Goal: Transaction & Acquisition: Purchase product/service

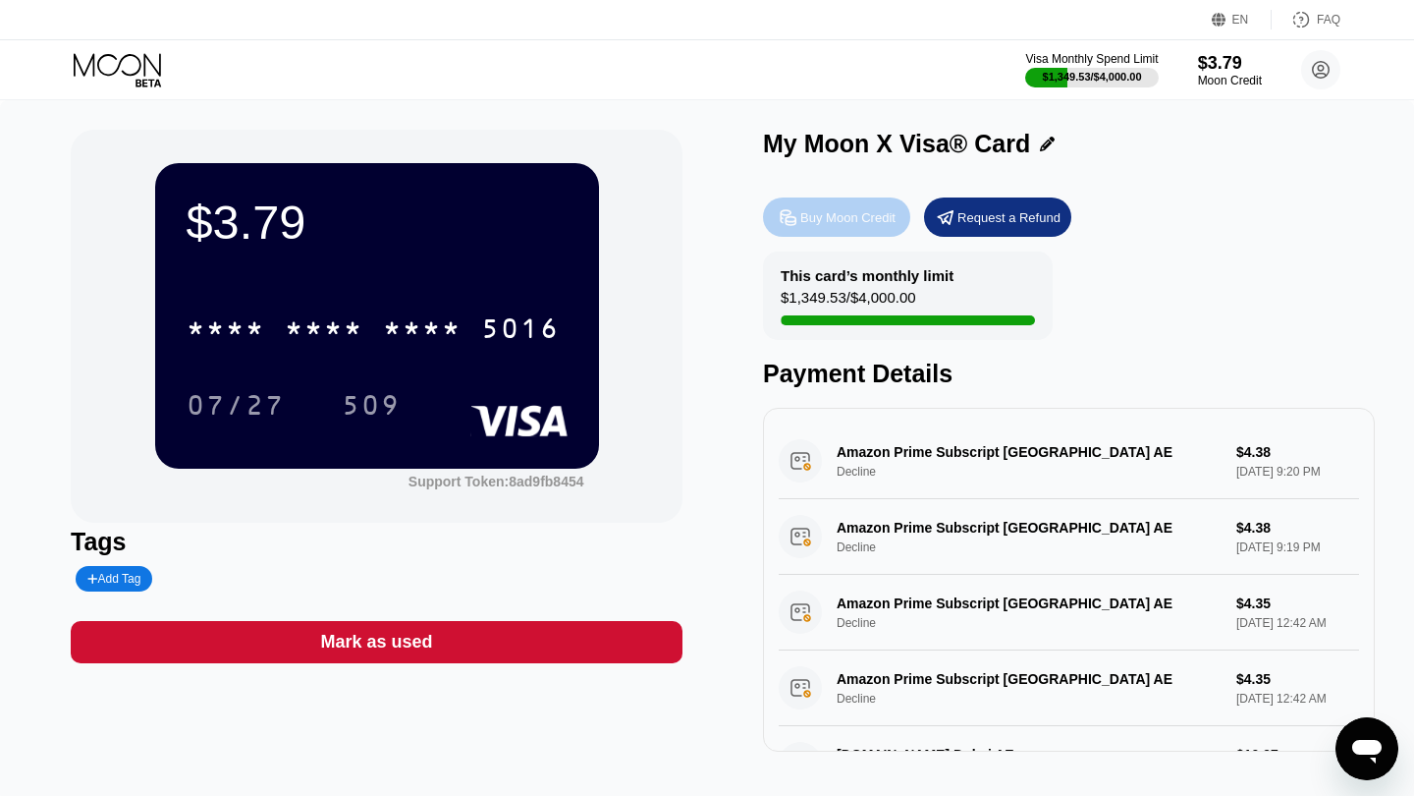
click at [829, 218] on div "Buy Moon Credit" at bounding box center [848, 217] width 95 height 17
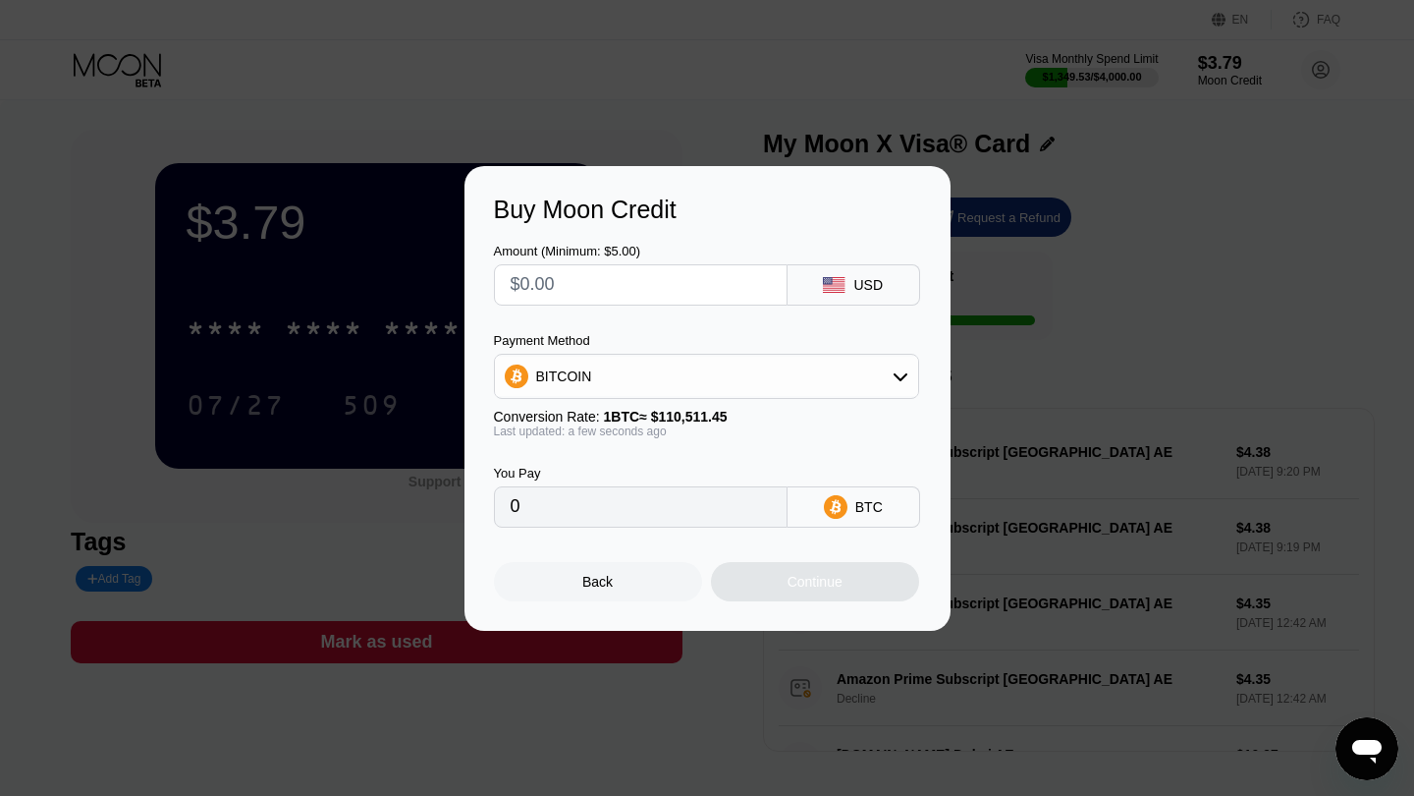
click at [671, 294] on input "text" at bounding box center [641, 284] width 260 height 39
type input "$5"
type input "0.00004525"
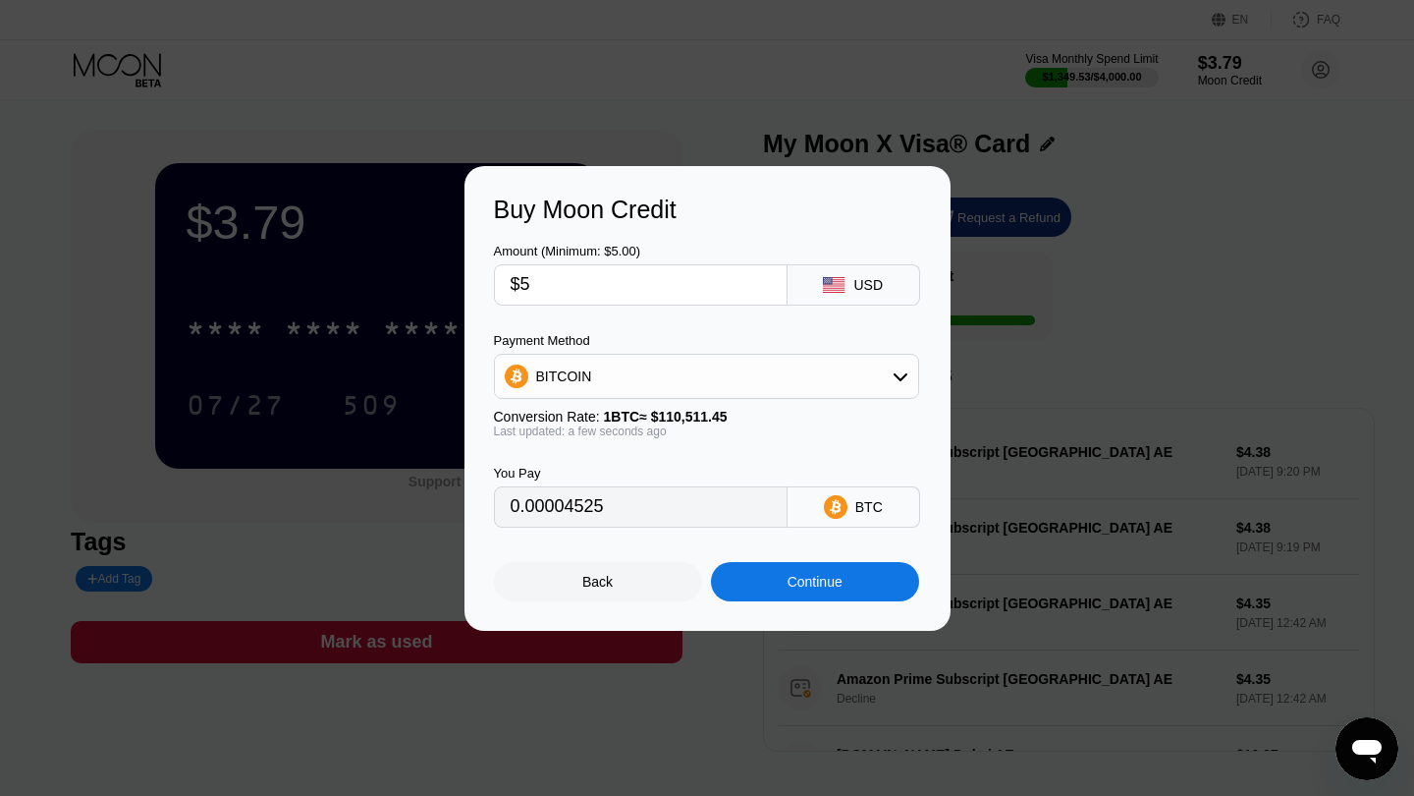
type input "$50"
type input "0.00045245"
type input "$500"
type input "0.00452442"
type input "$5000"
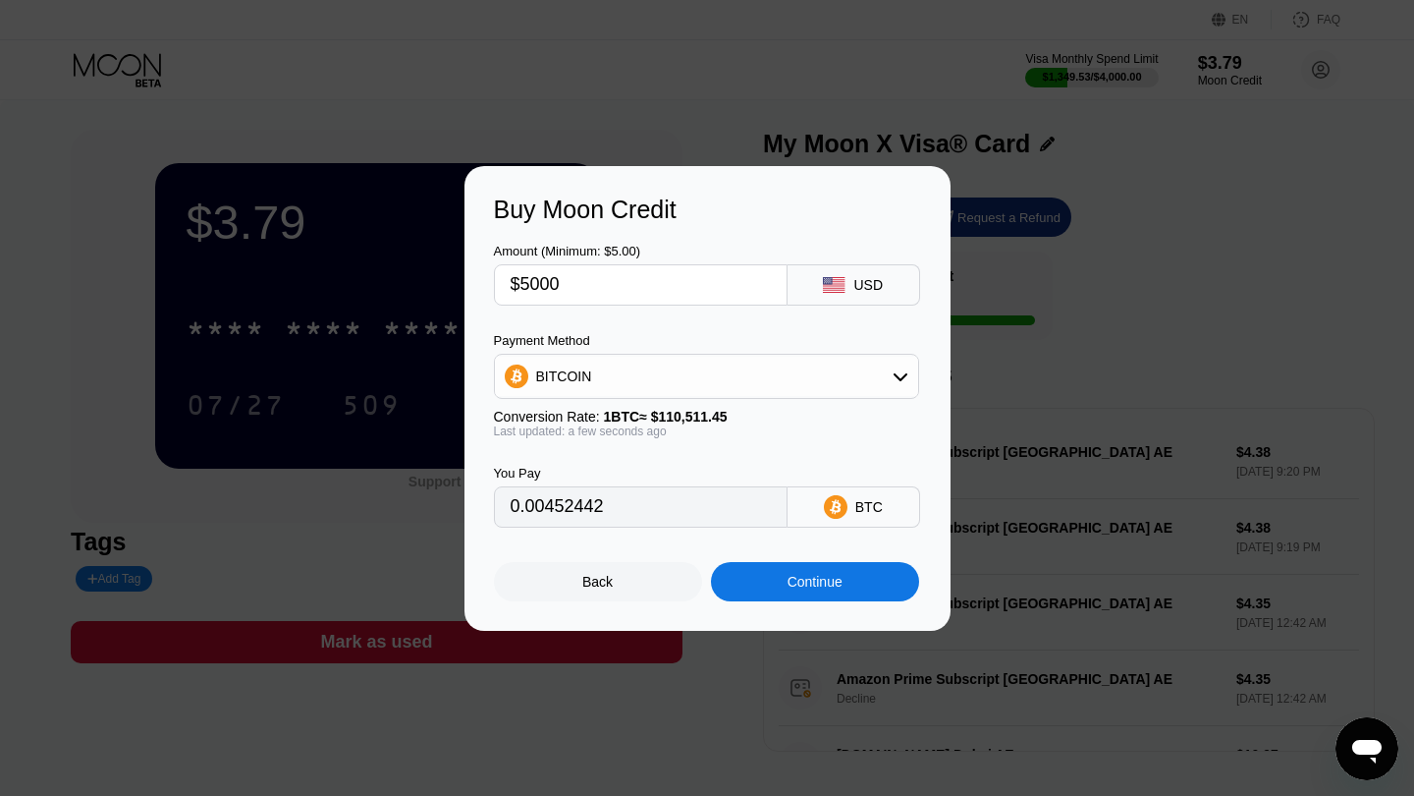
type input "0.04524418"
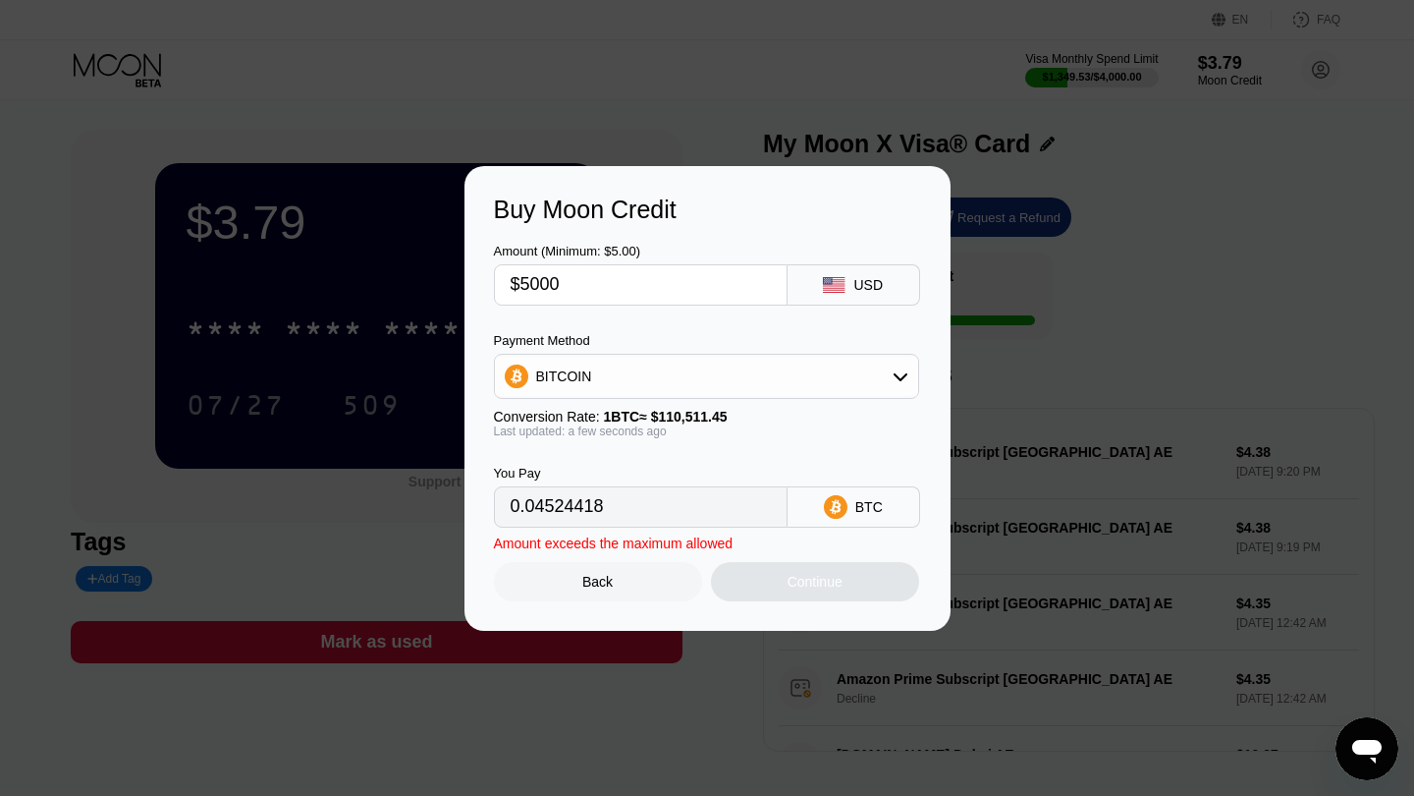
type input "$500"
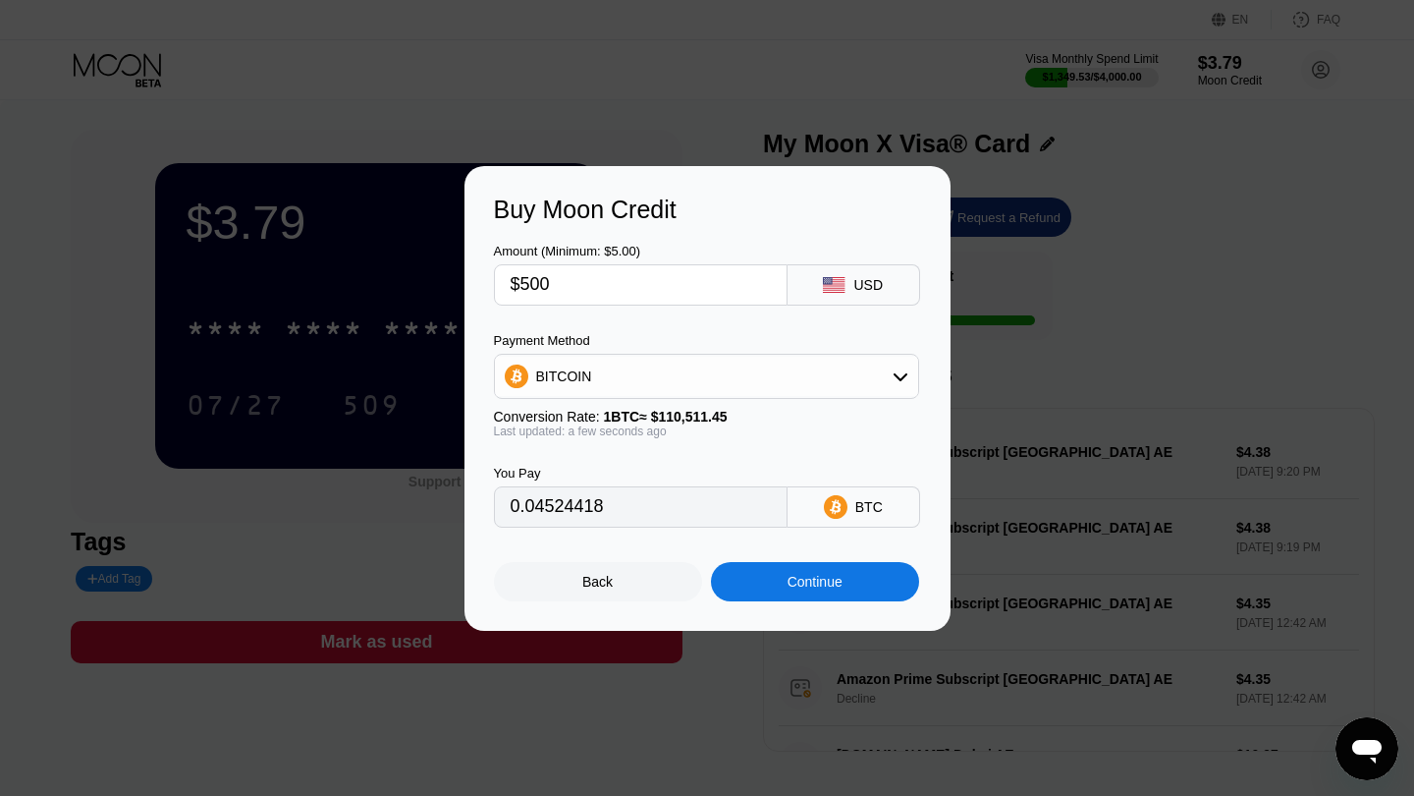
type input "0.00452442"
click at [740, 595] on div "Continue" at bounding box center [815, 581] width 208 height 39
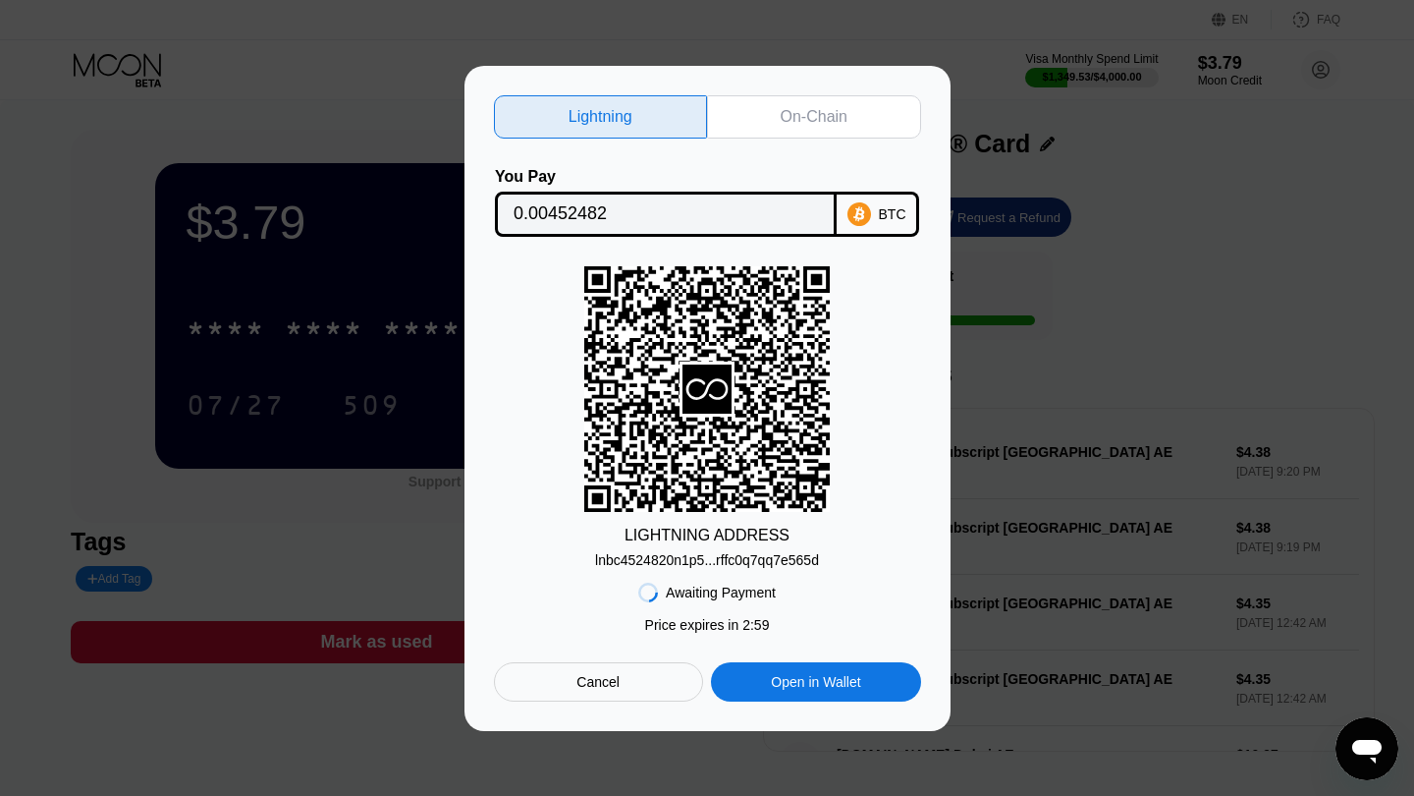
click at [698, 554] on div "lnbc4524820n1p5...rffc0q7qq7e565d" at bounding box center [707, 560] width 224 height 16
click at [656, 686] on div "Cancel" at bounding box center [598, 681] width 209 height 39
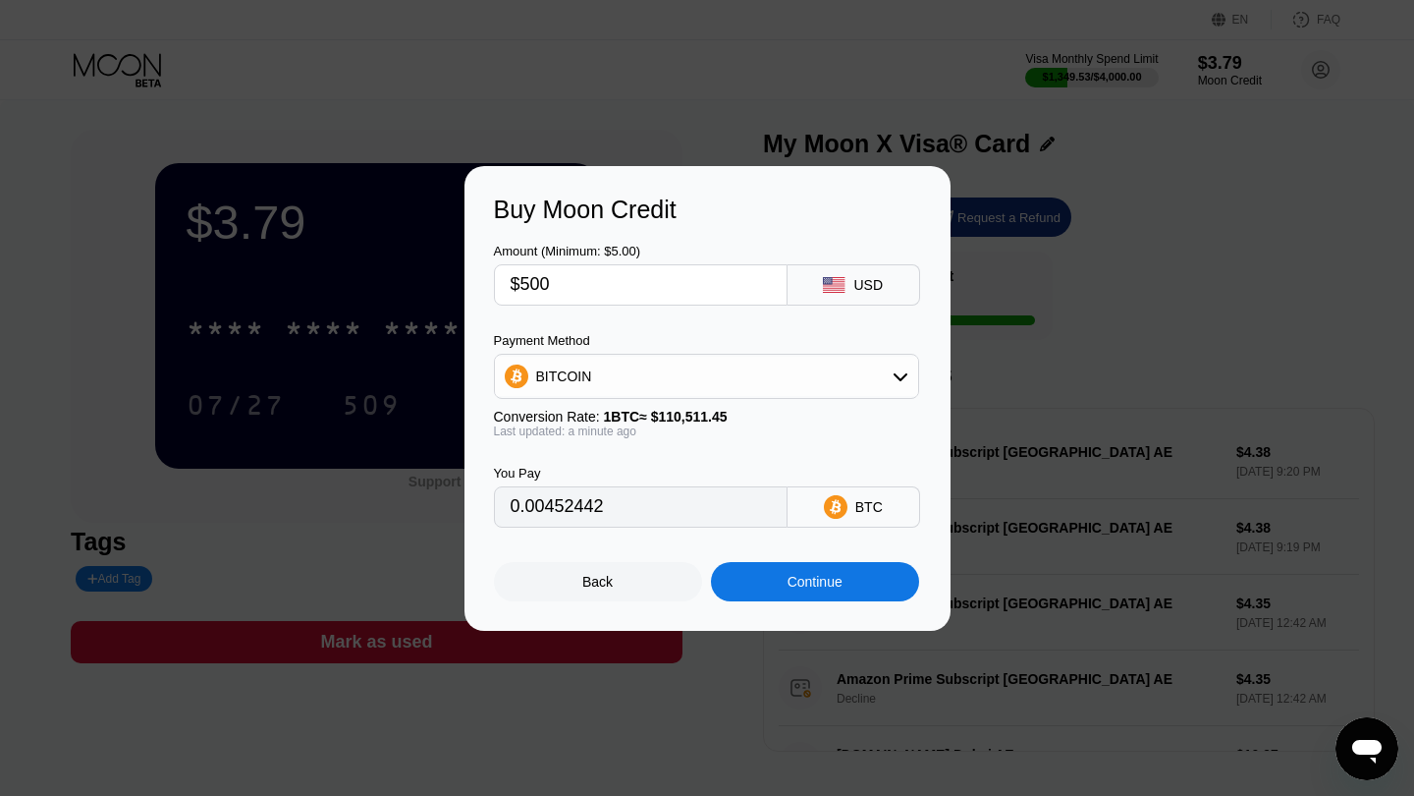
click at [627, 295] on input "$500" at bounding box center [641, 284] width 260 height 39
type input "$1"
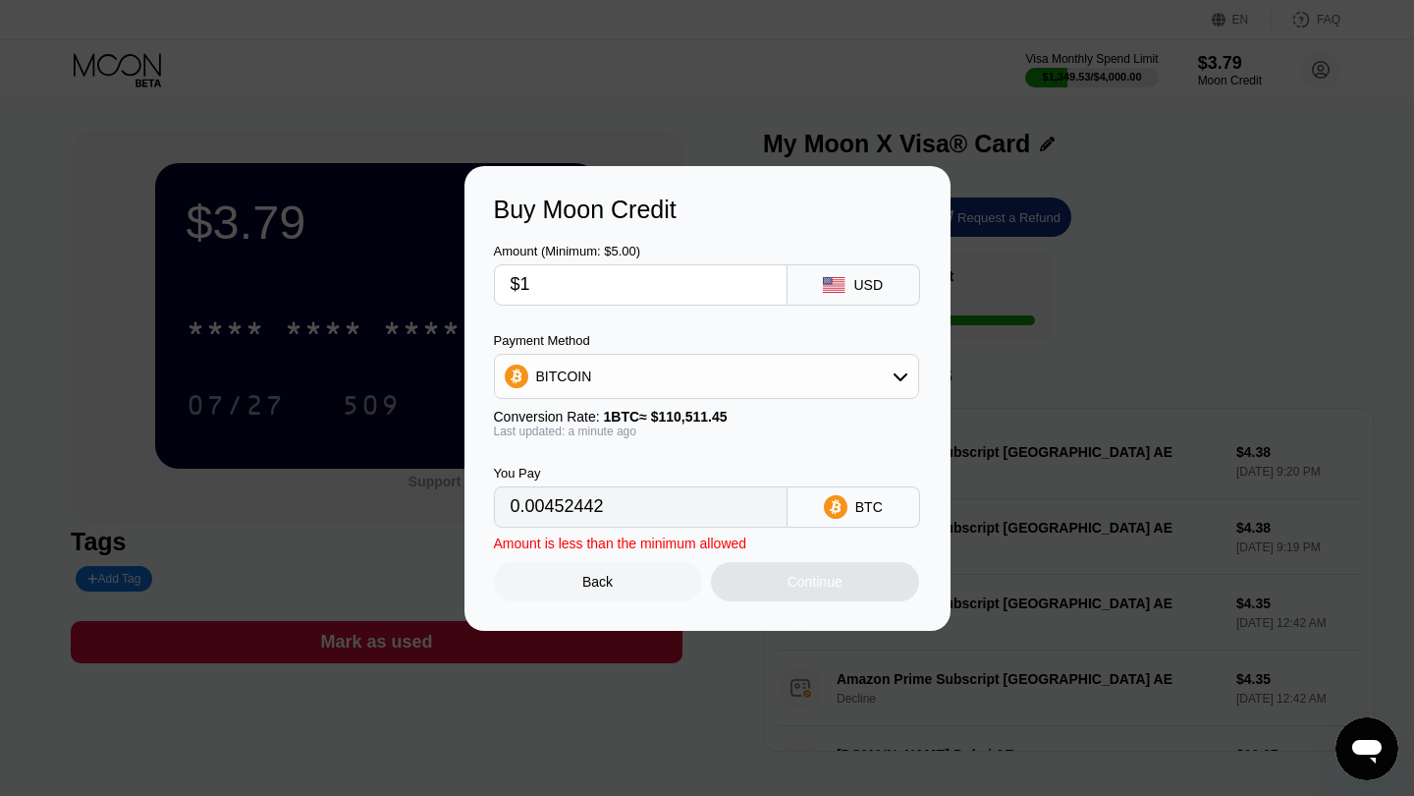
type input "0.00000905"
type input "$10"
type input "0.00009049"
type input "$100"
type input "0.00090489"
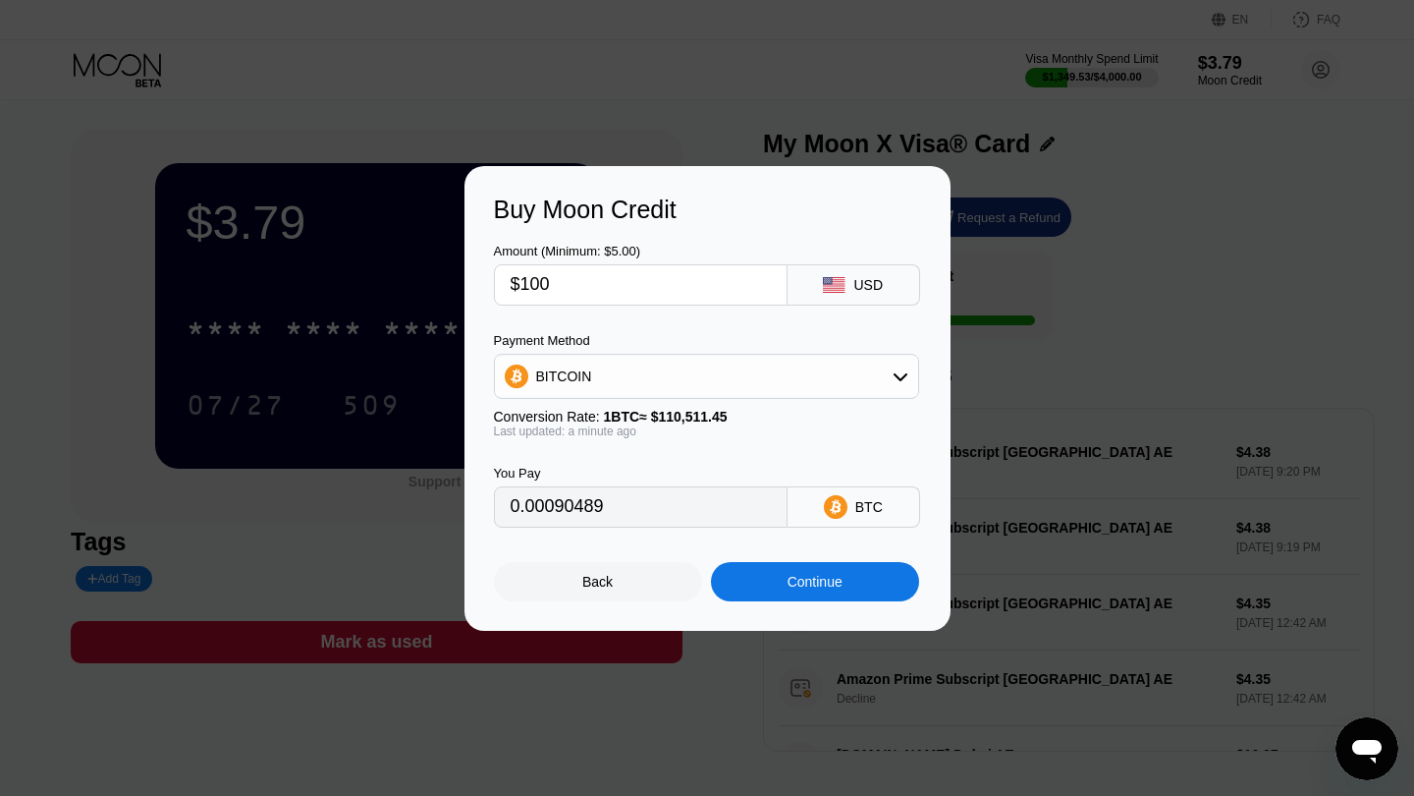
type input "$100"
click at [801, 586] on div "Continue" at bounding box center [815, 582] width 55 height 16
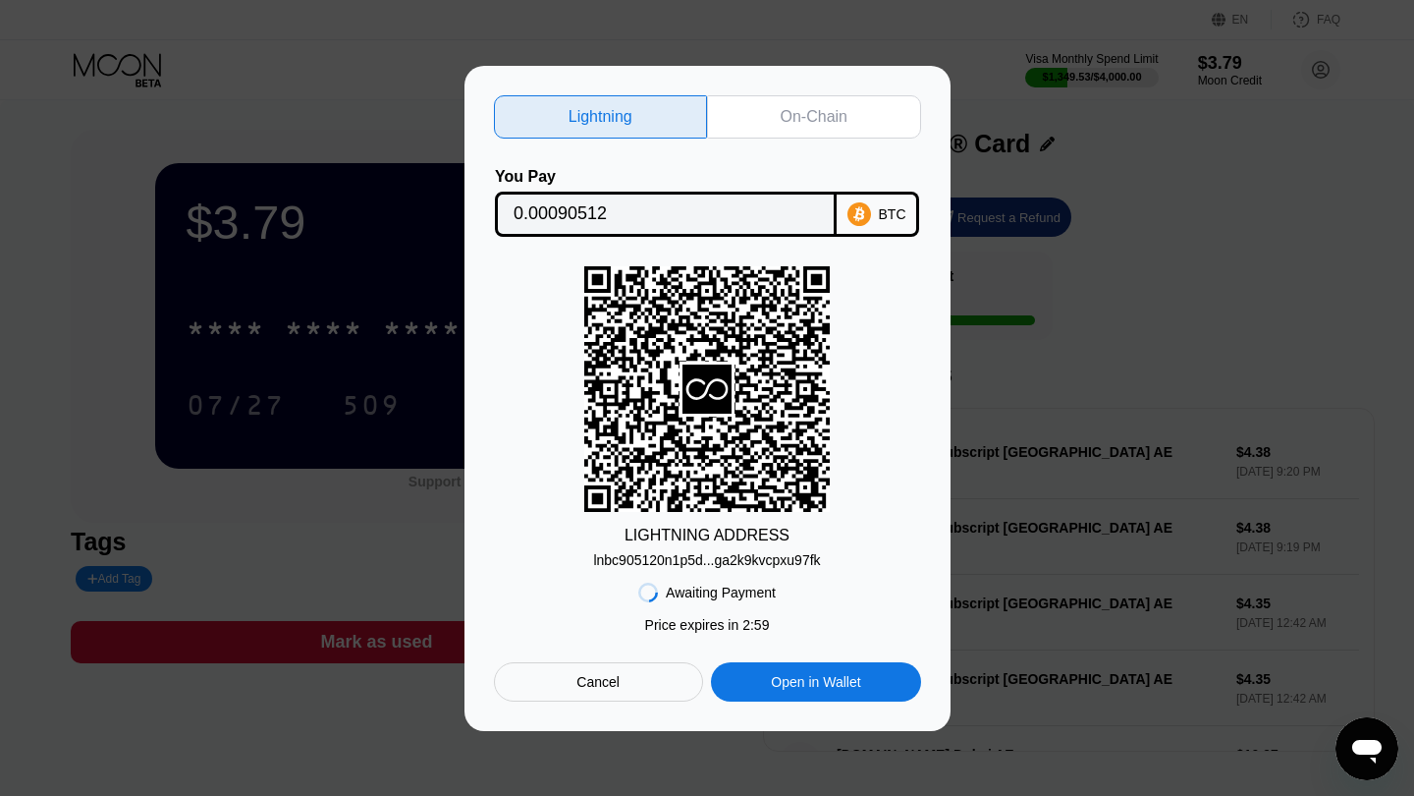
click at [756, 556] on div "lnbc905120n1p5d...ga2k9kvcpxu97fk" at bounding box center [706, 560] width 227 height 16
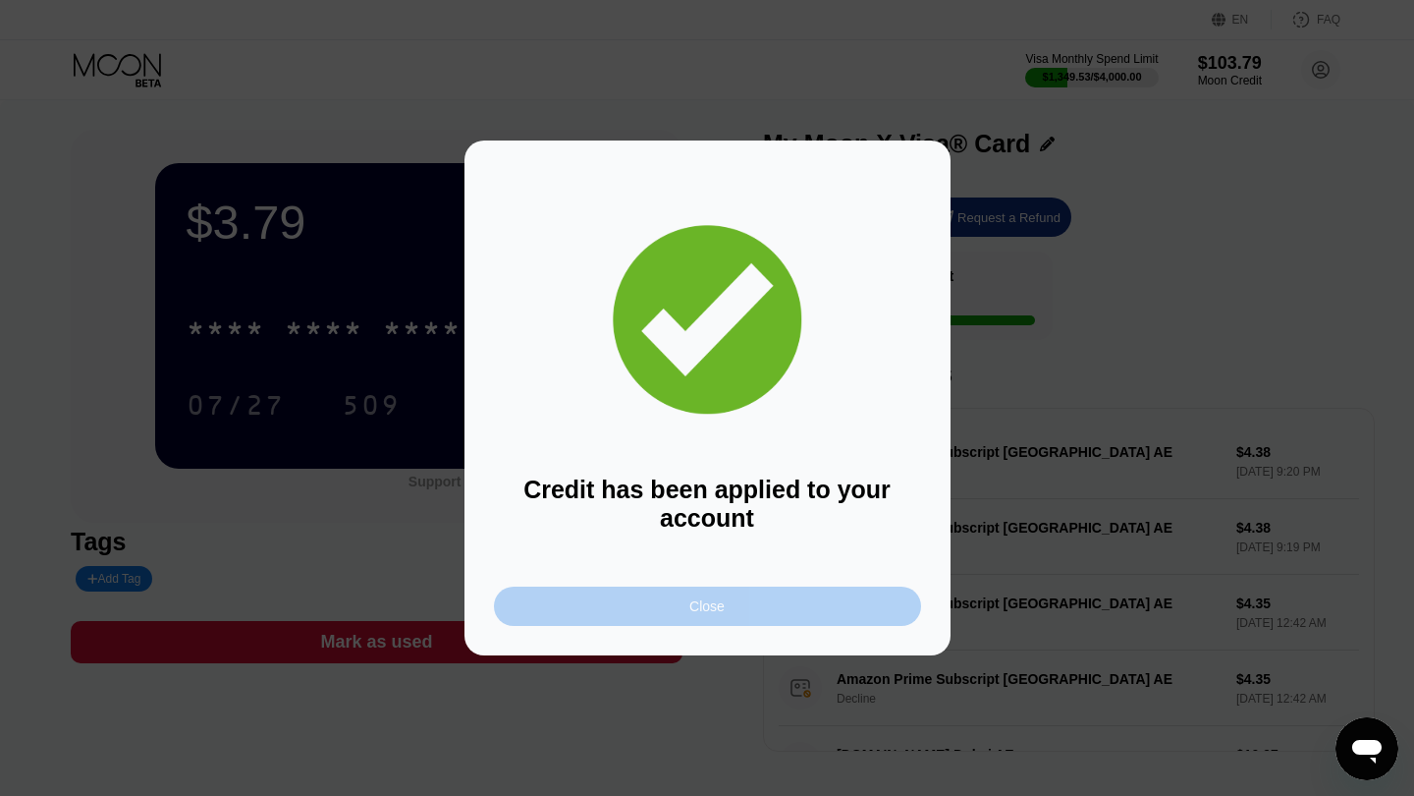
click at [750, 599] on div "Close" at bounding box center [707, 605] width 427 height 39
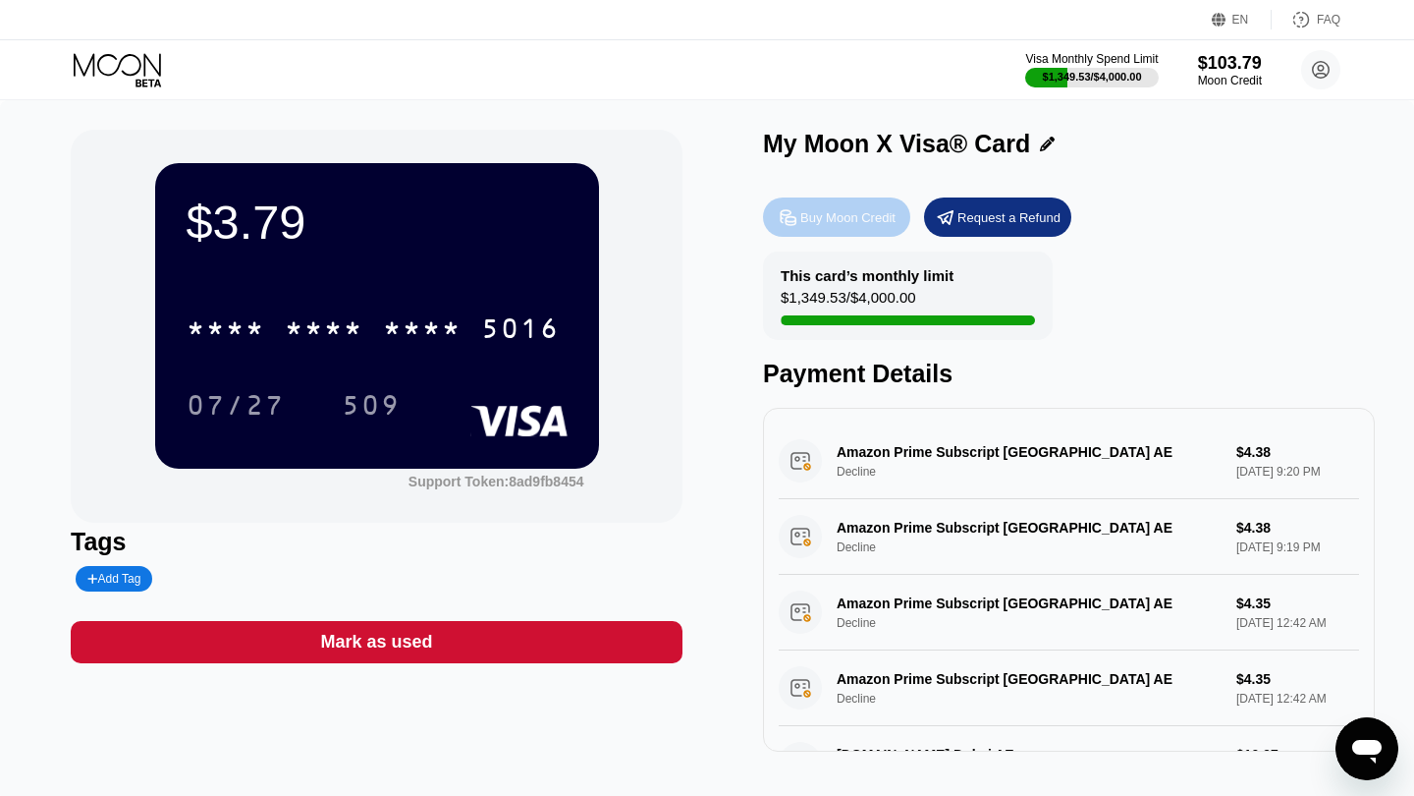
click at [813, 209] on div "Buy Moon Credit" at bounding box center [848, 217] width 95 height 17
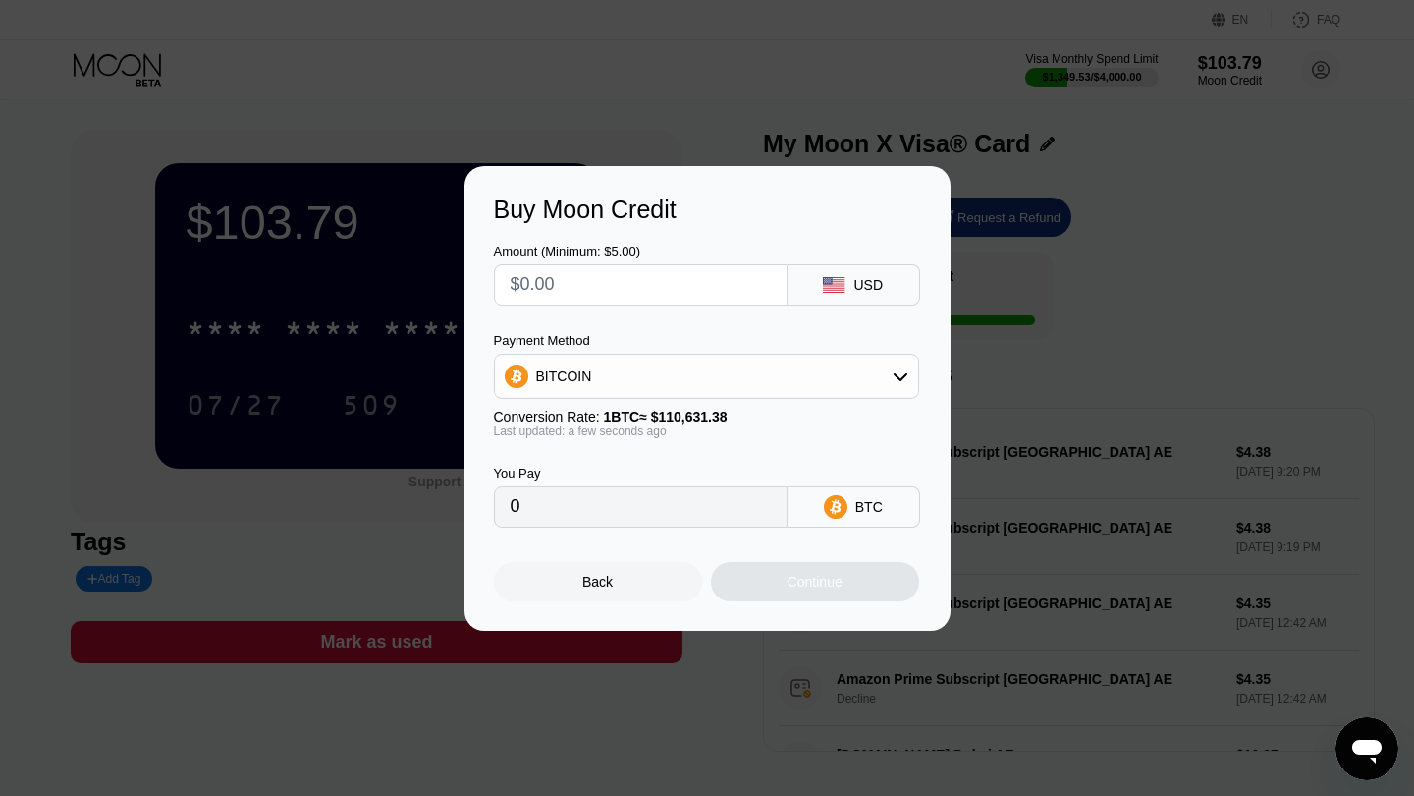
click at [627, 295] on input "text" at bounding box center [641, 284] width 260 height 39
type input "$1"
type input "0.00000904"
type input "$15"
type input "0.00013559"
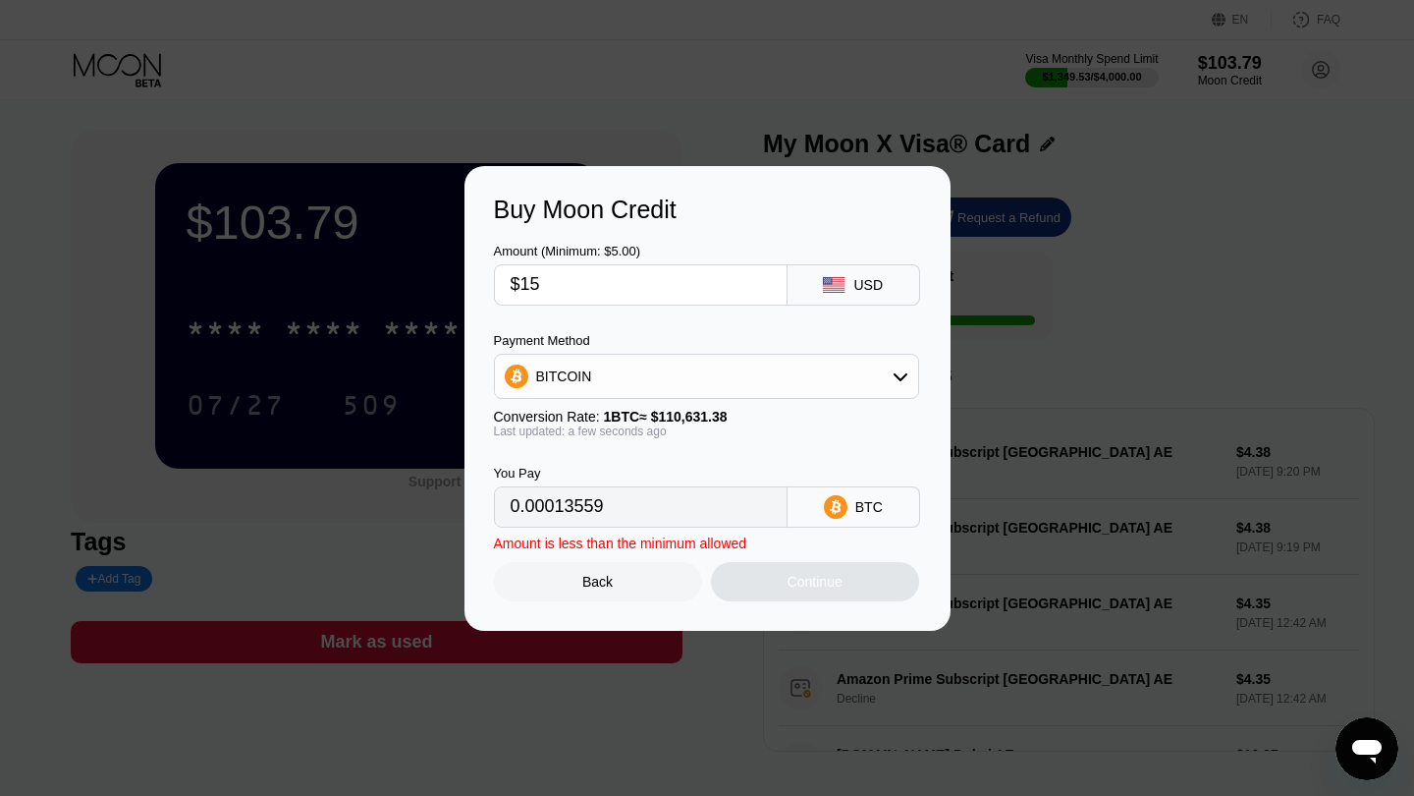
type input "$150"
type input "0.00135586"
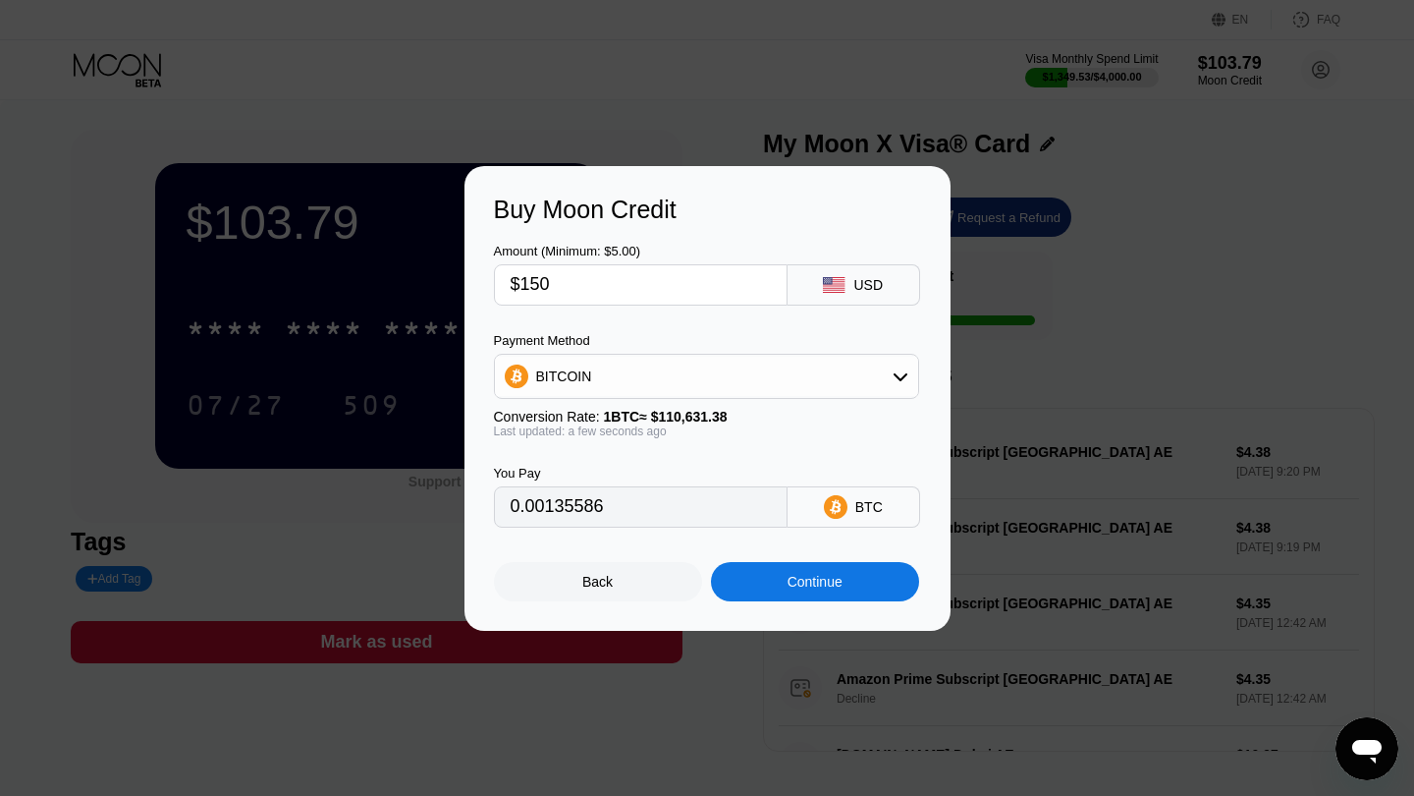
type input "$15"
type input "0.00013559"
type input "$1"
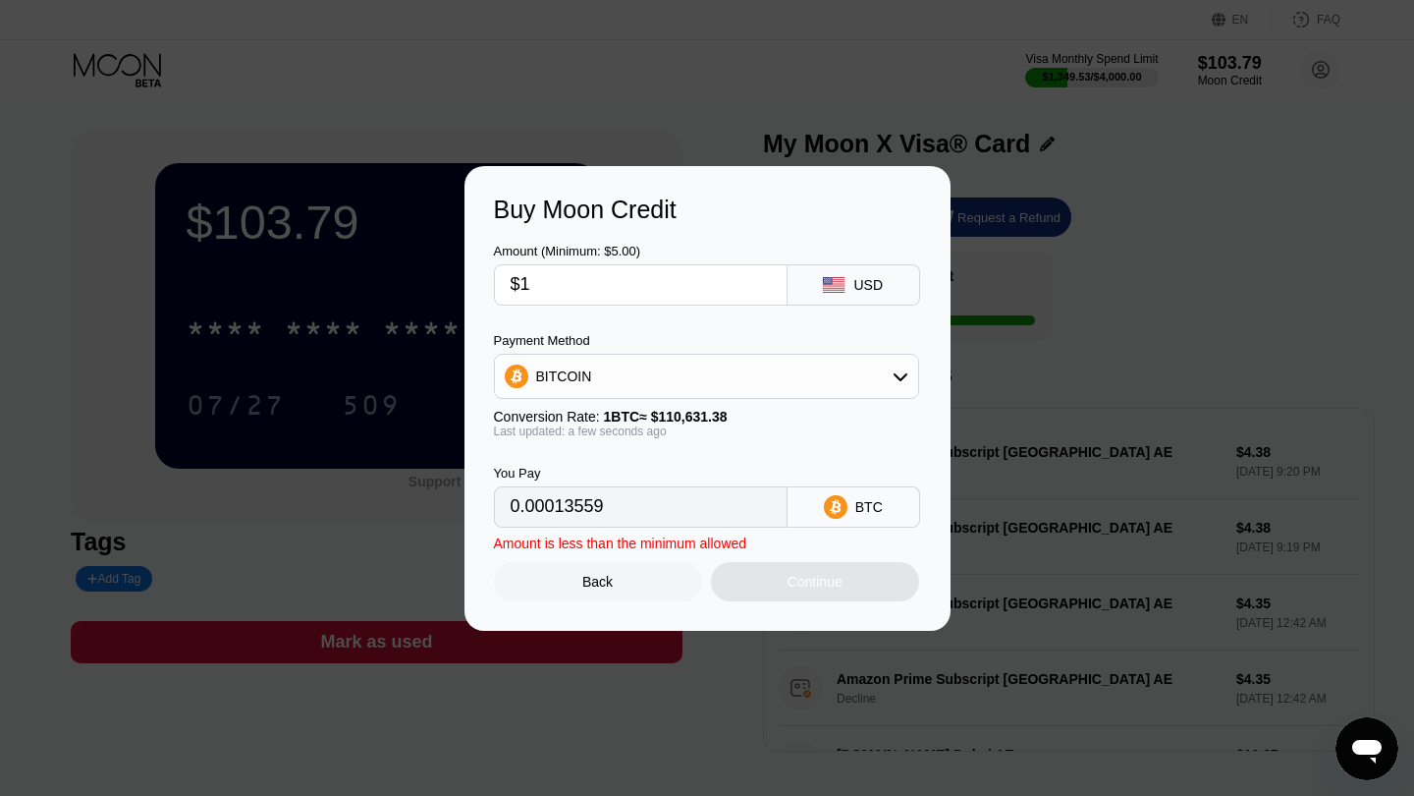
type input "0.00000904"
type input "0"
type input "$2"
type input "0.00001808"
type input "$20"
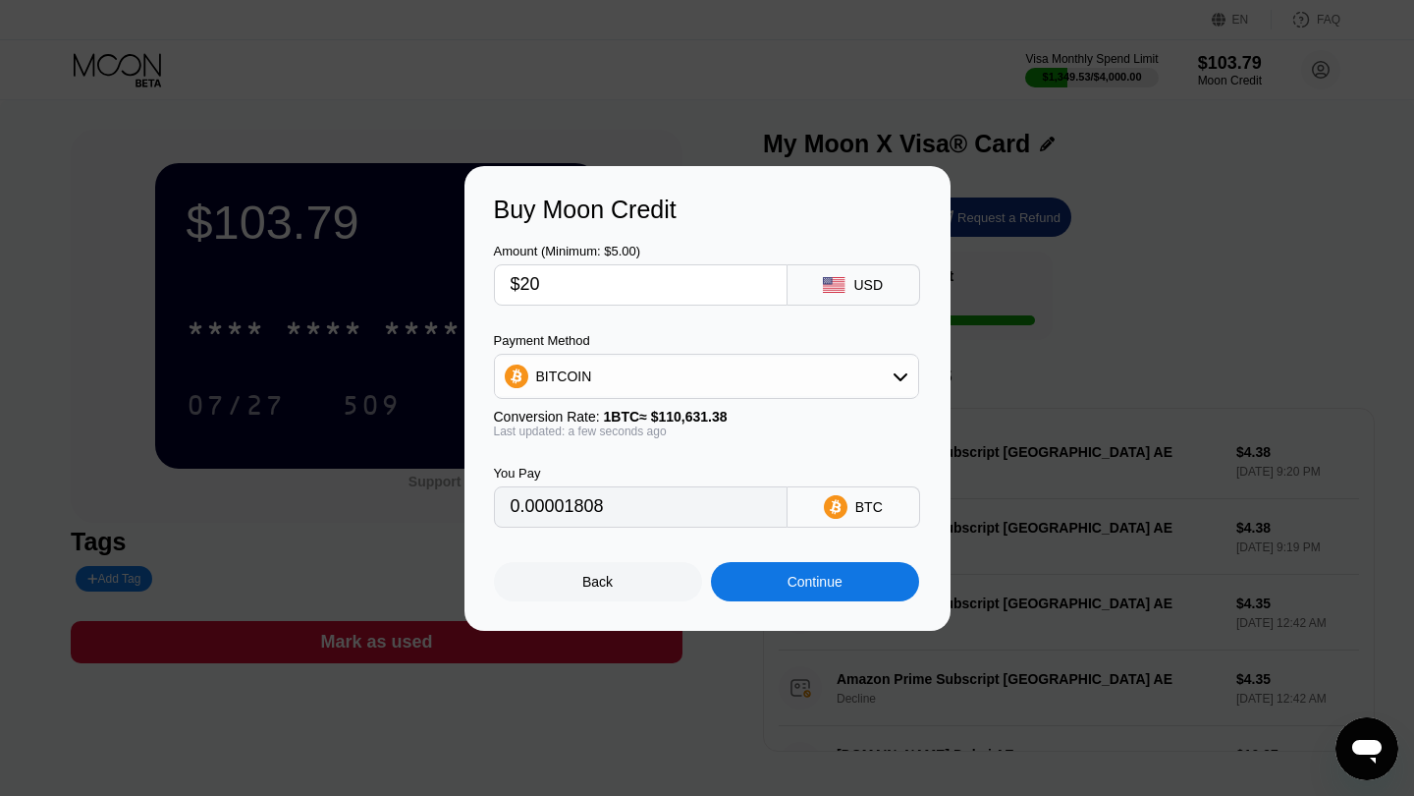
type input "0.00018079"
type input "$200"
type input "0.00180781"
type input "$200"
click at [845, 585] on div "Continue" at bounding box center [815, 581] width 208 height 39
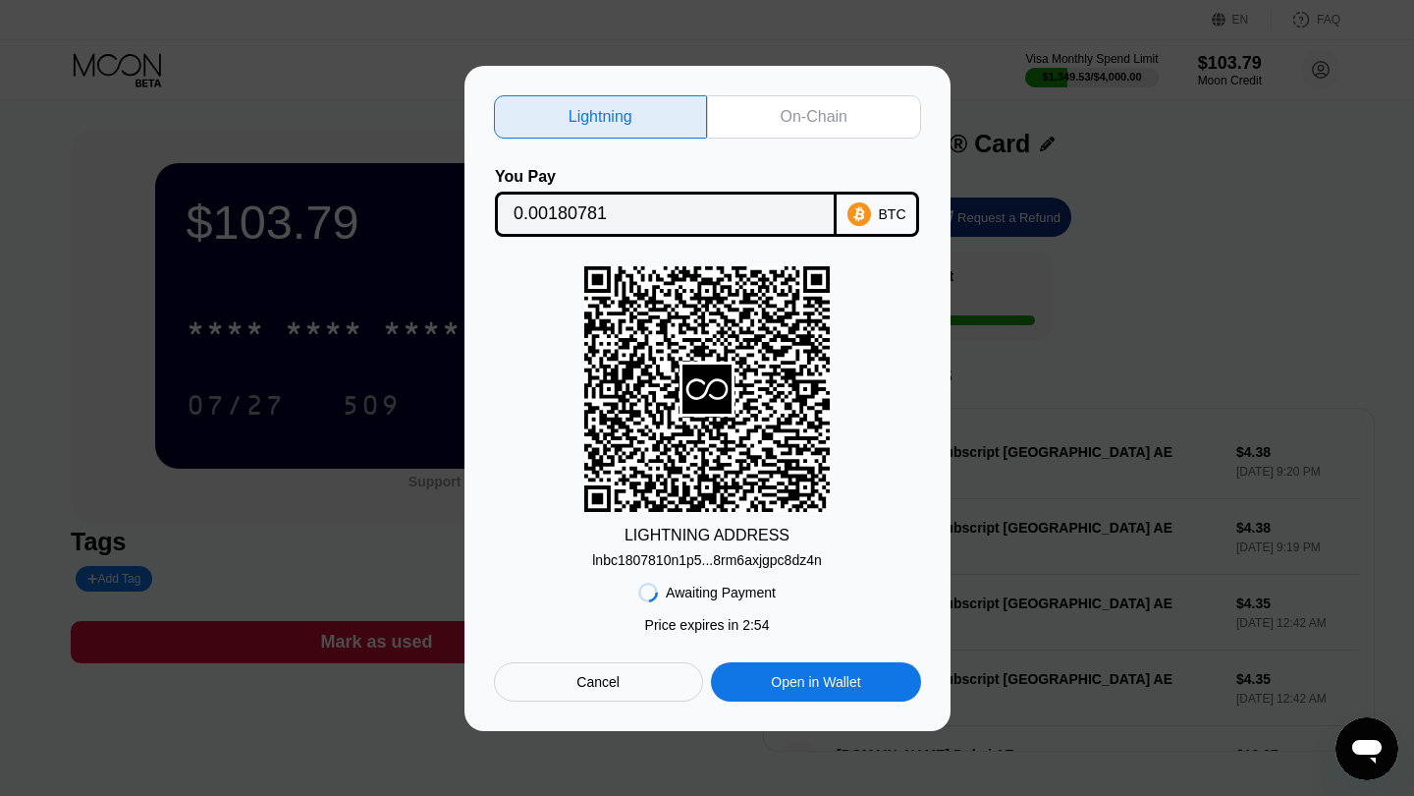
click at [674, 553] on div "lnbc1807810n1p5...8rm6axjgpc8dz4n" at bounding box center [707, 560] width 230 height 16
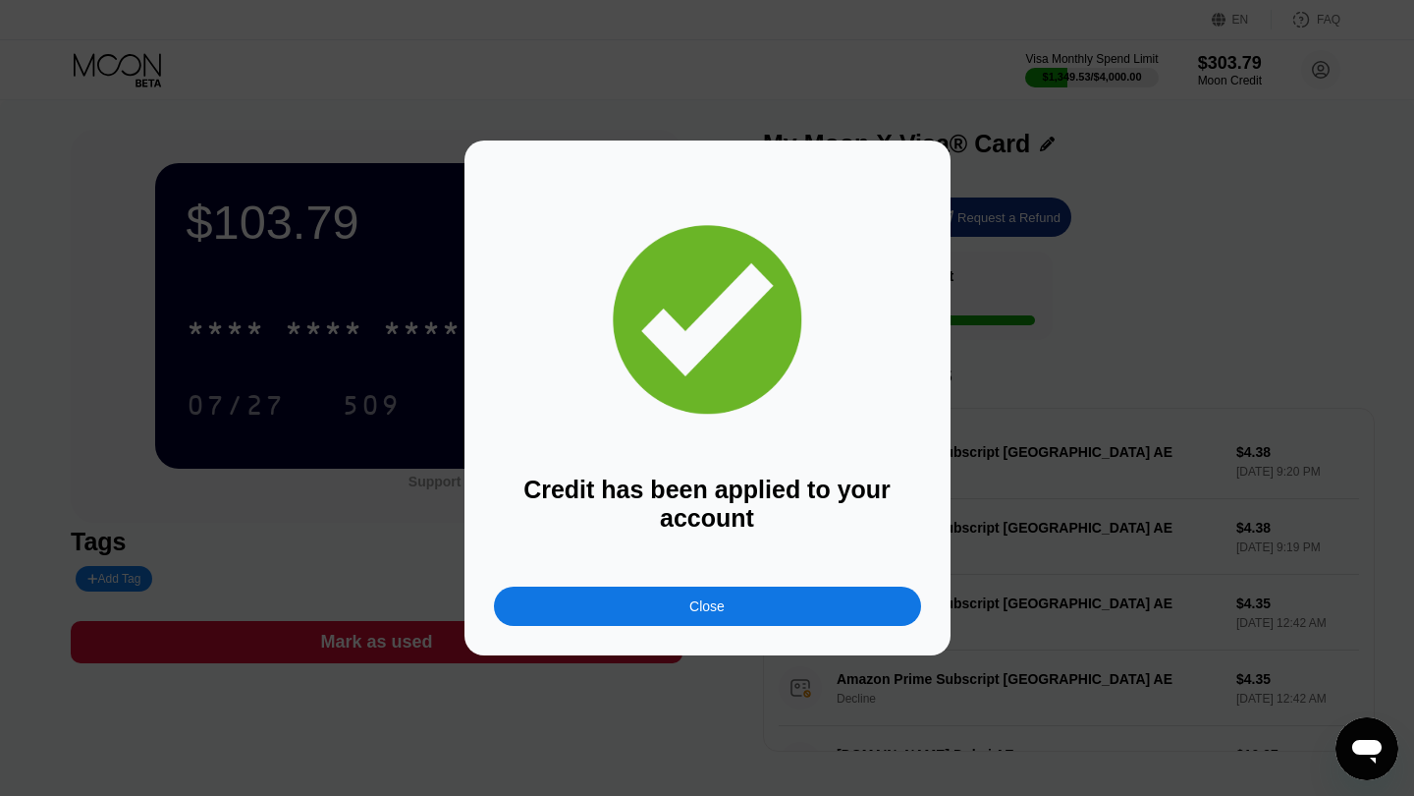
click at [745, 605] on div "Close" at bounding box center [707, 605] width 427 height 39
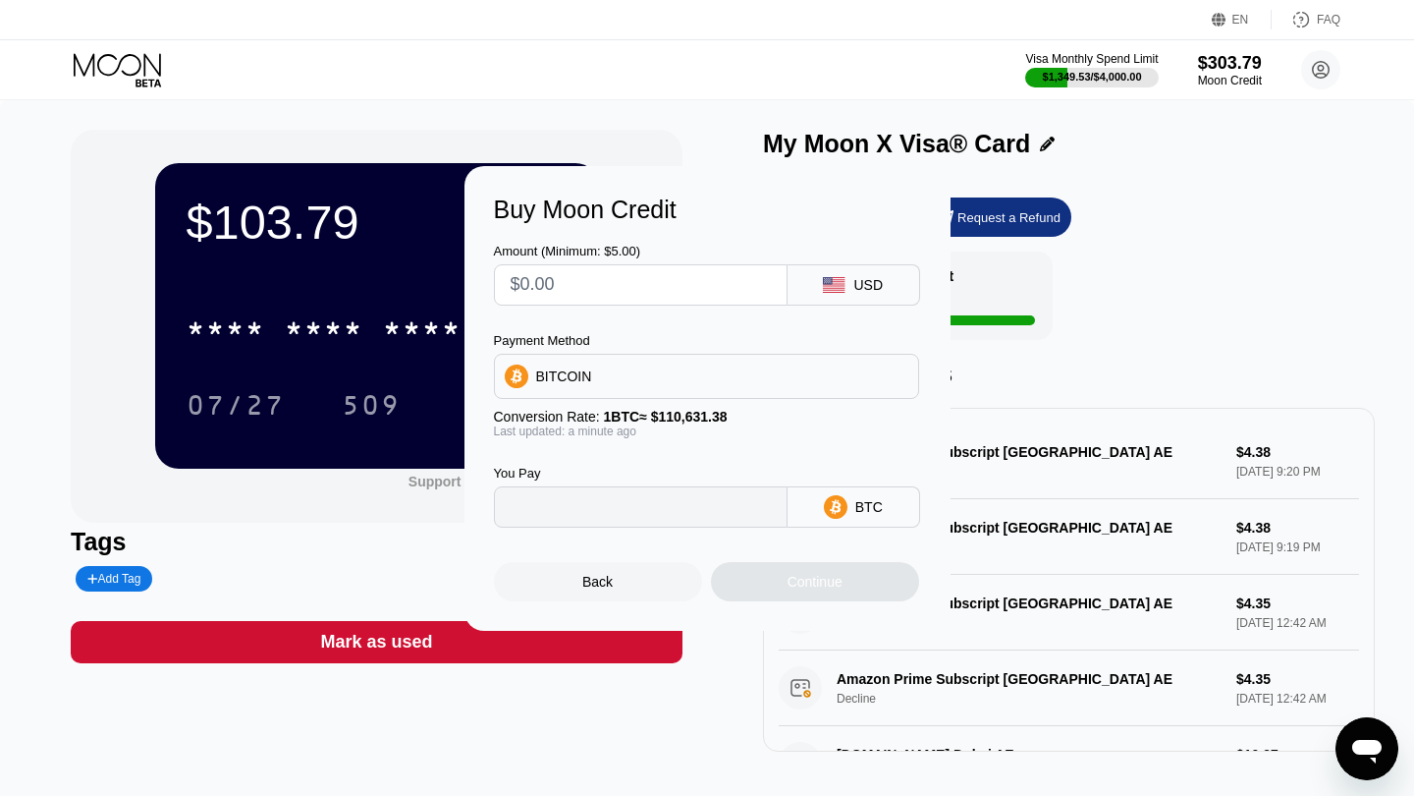
type input "0"
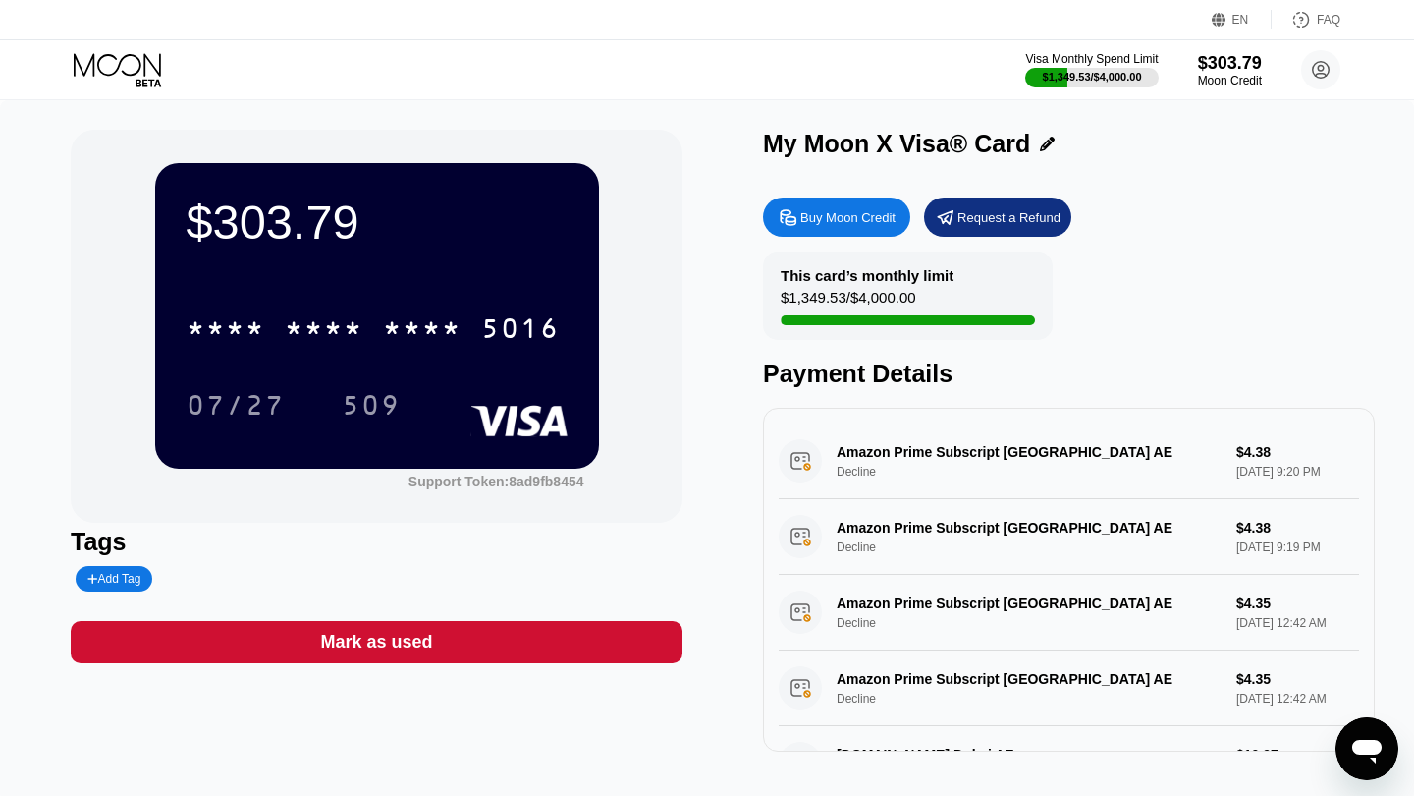
click at [832, 226] on div "Buy Moon Credit" at bounding box center [836, 216] width 147 height 39
type input "0"
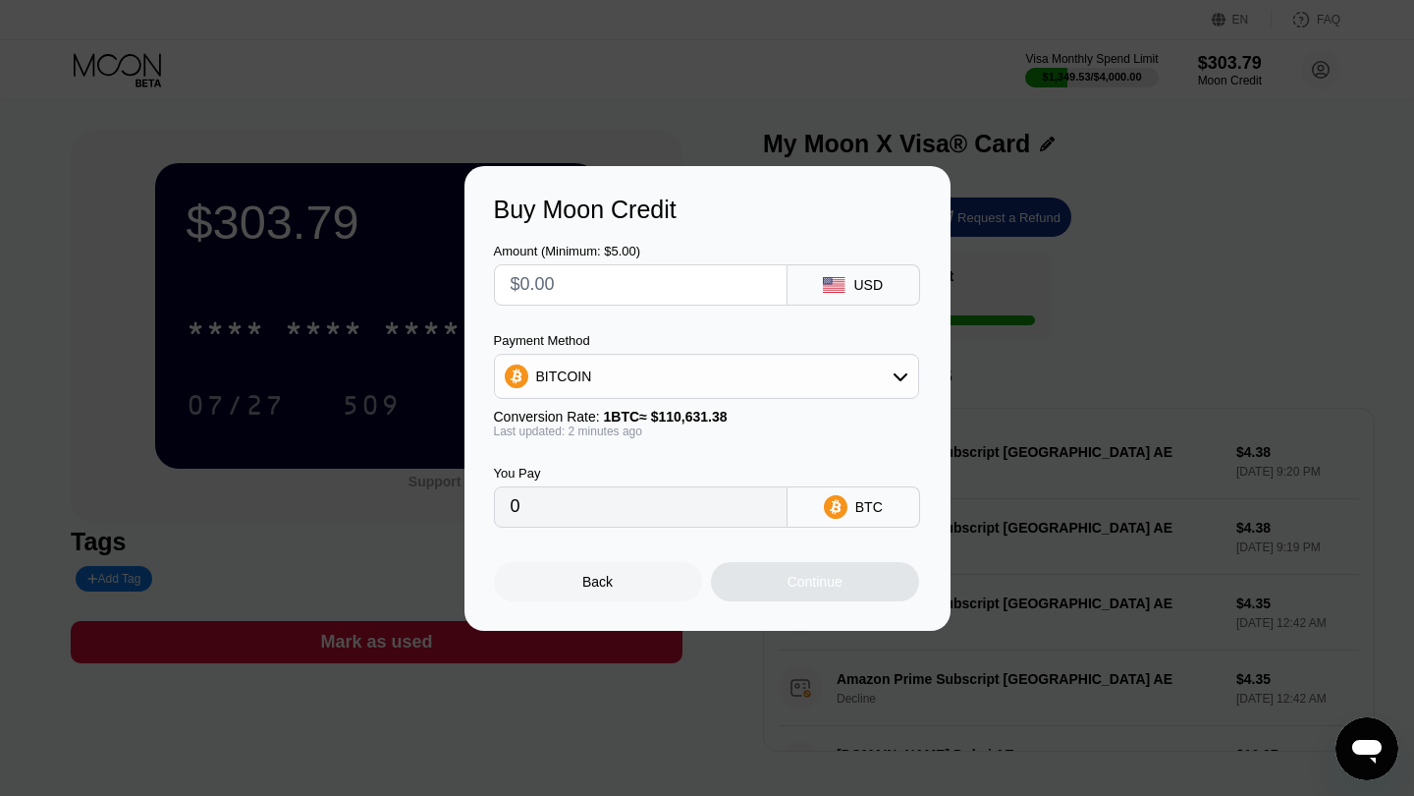
click at [744, 277] on input "text" at bounding box center [641, 284] width 260 height 39
type input "$1"
type input "0.00000904"
type input "$19"
type input "0.00017175"
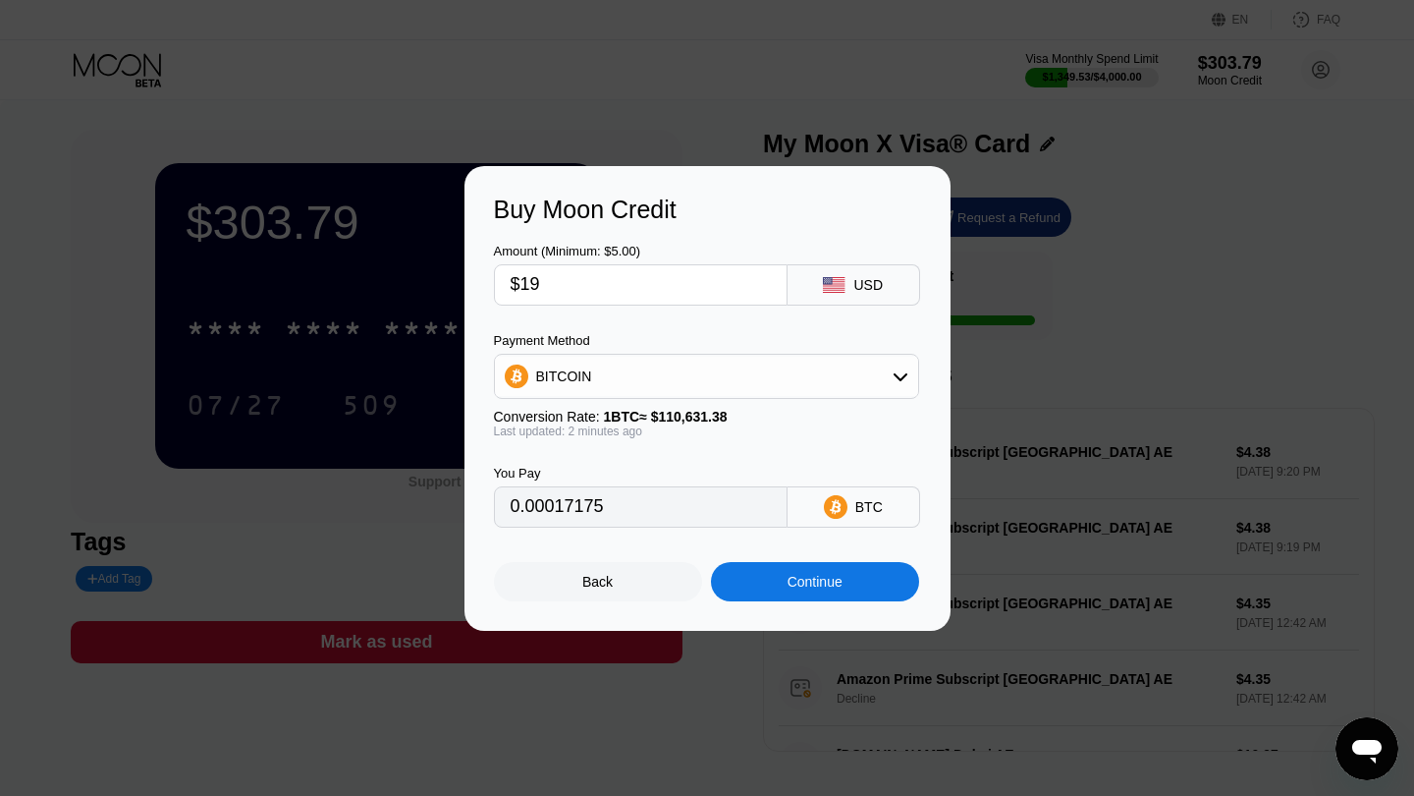
type input "$191"
type input "0.00172646"
type input "$191.5"
type input "0.00173098"
type input "$191.5"
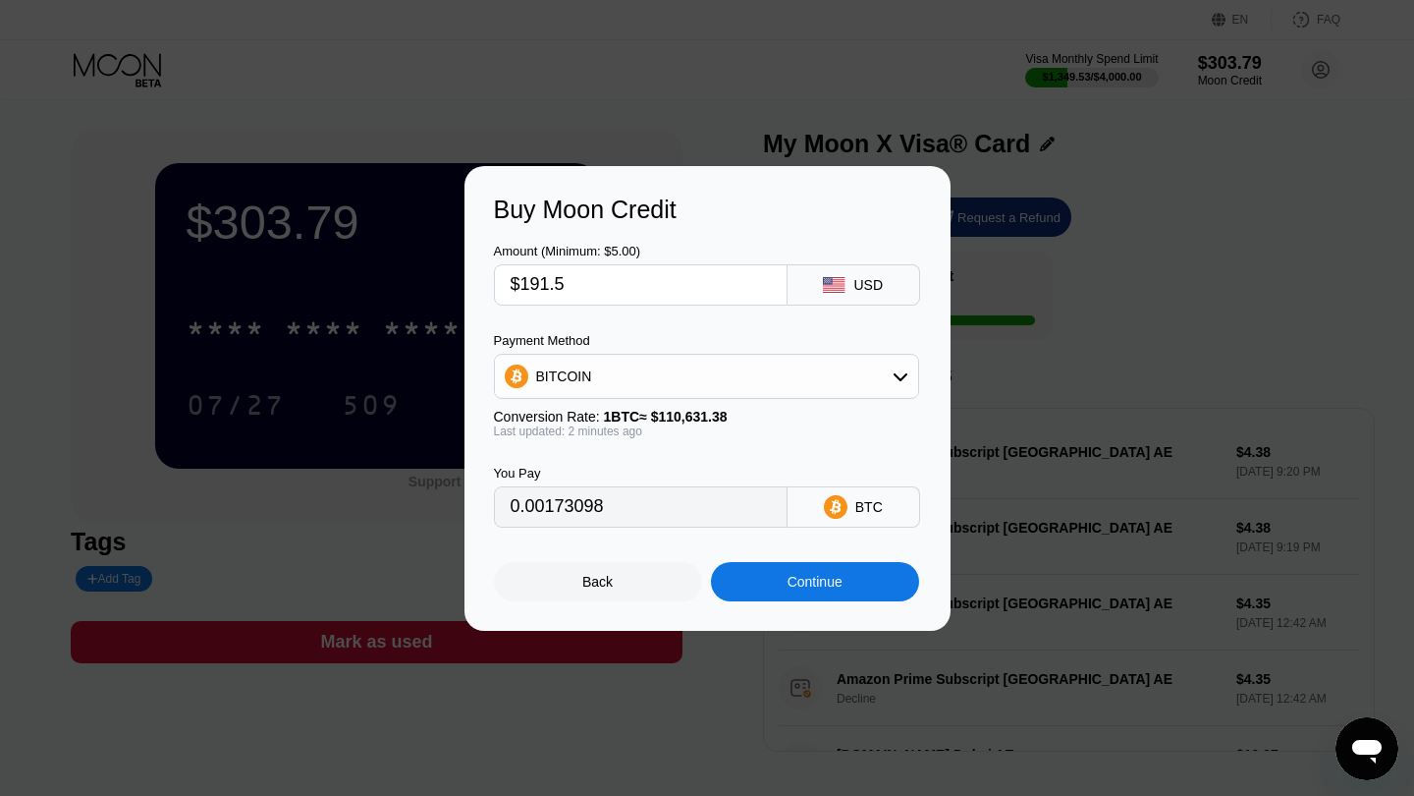
click at [767, 593] on div "Continue" at bounding box center [815, 581] width 208 height 39
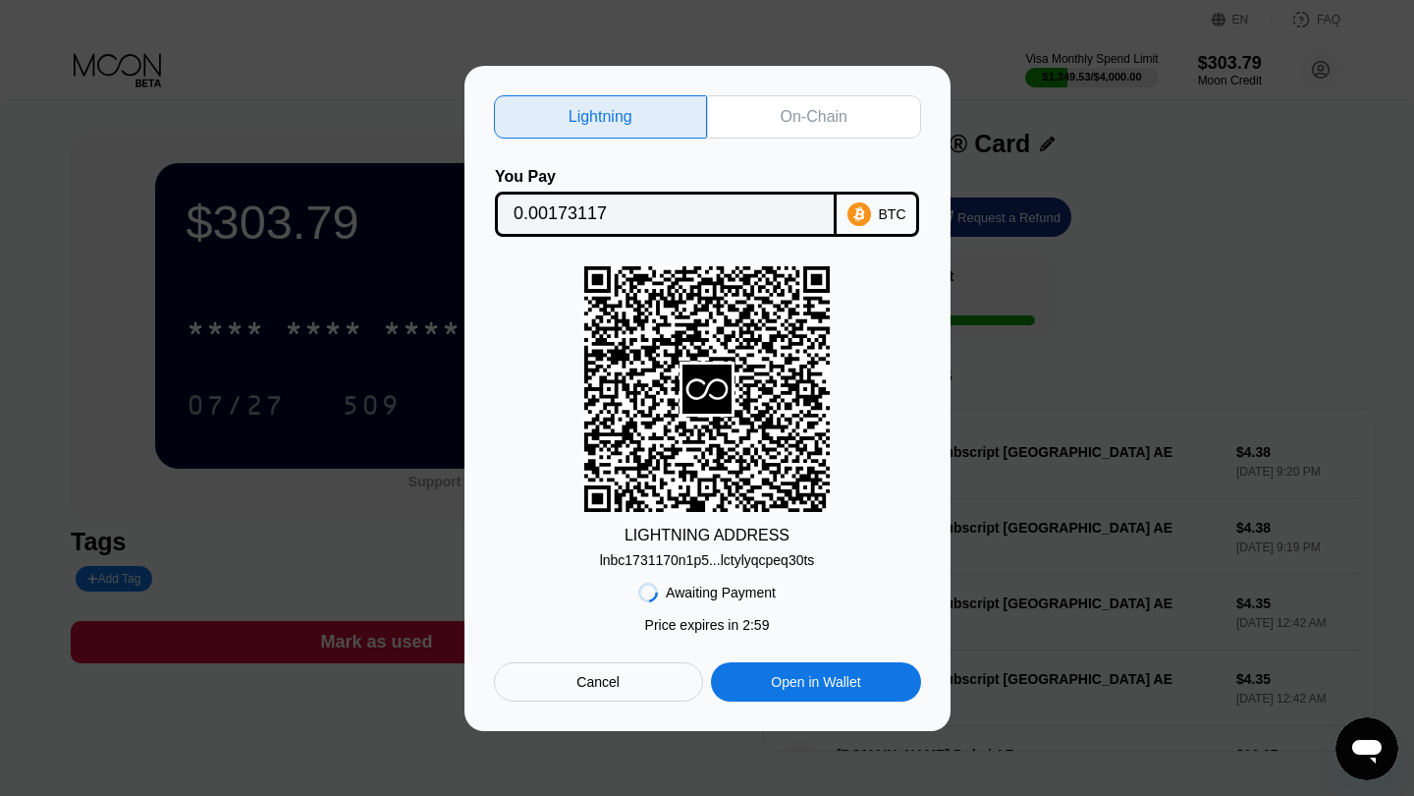
click at [750, 565] on div "lnbc1731170n1p5...lctylyqcpeq30ts" at bounding box center [707, 560] width 215 height 16
click at [596, 687] on div "Cancel" at bounding box center [598, 682] width 43 height 18
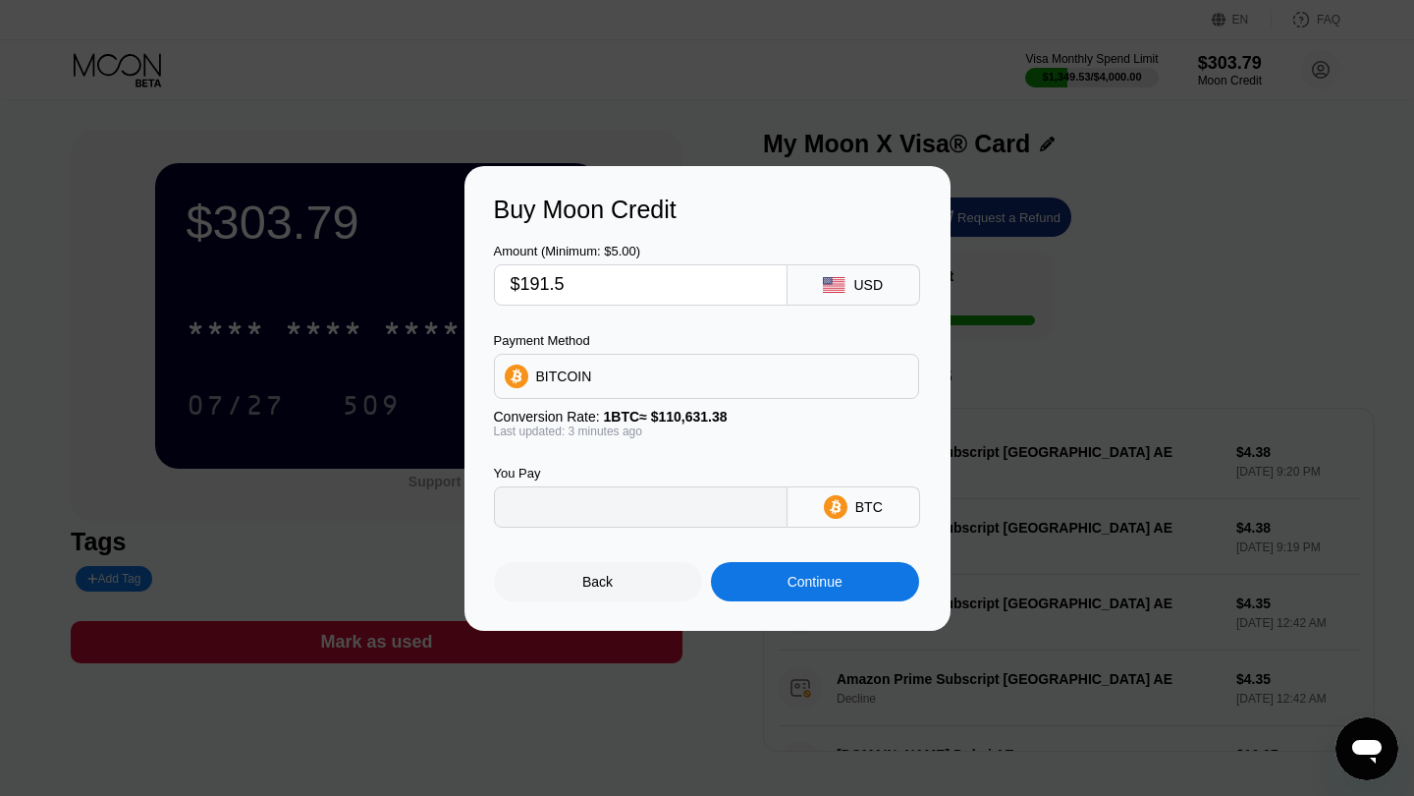
type input "0.00173098"
click at [626, 282] on input "$191.5" at bounding box center [641, 284] width 260 height 39
type input "$191."
type input "0.00172646"
type input "$19"
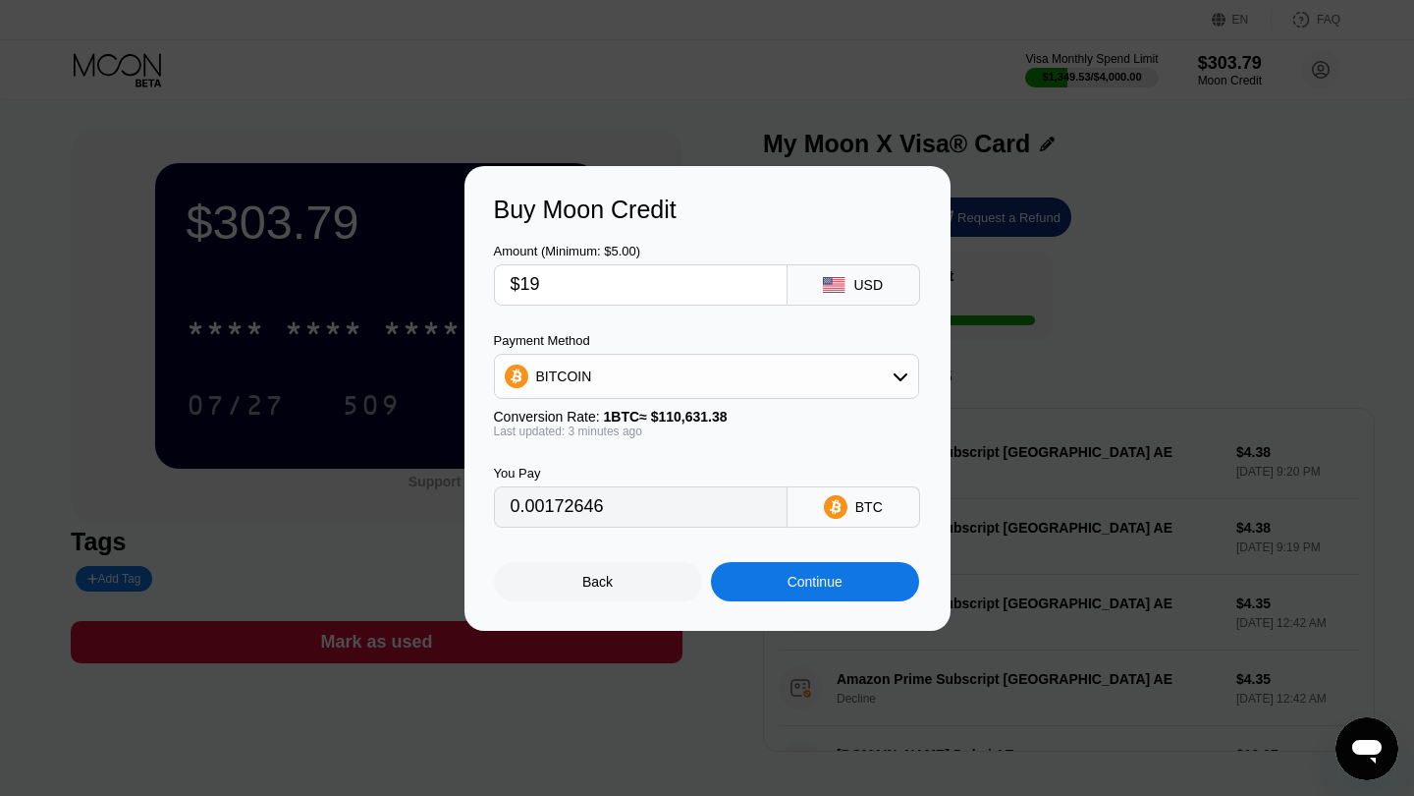
type input "0.00017175"
type input "$190"
type input "0.00171742"
type input "$190"
click at [788, 580] on div "Continue" at bounding box center [815, 582] width 55 height 16
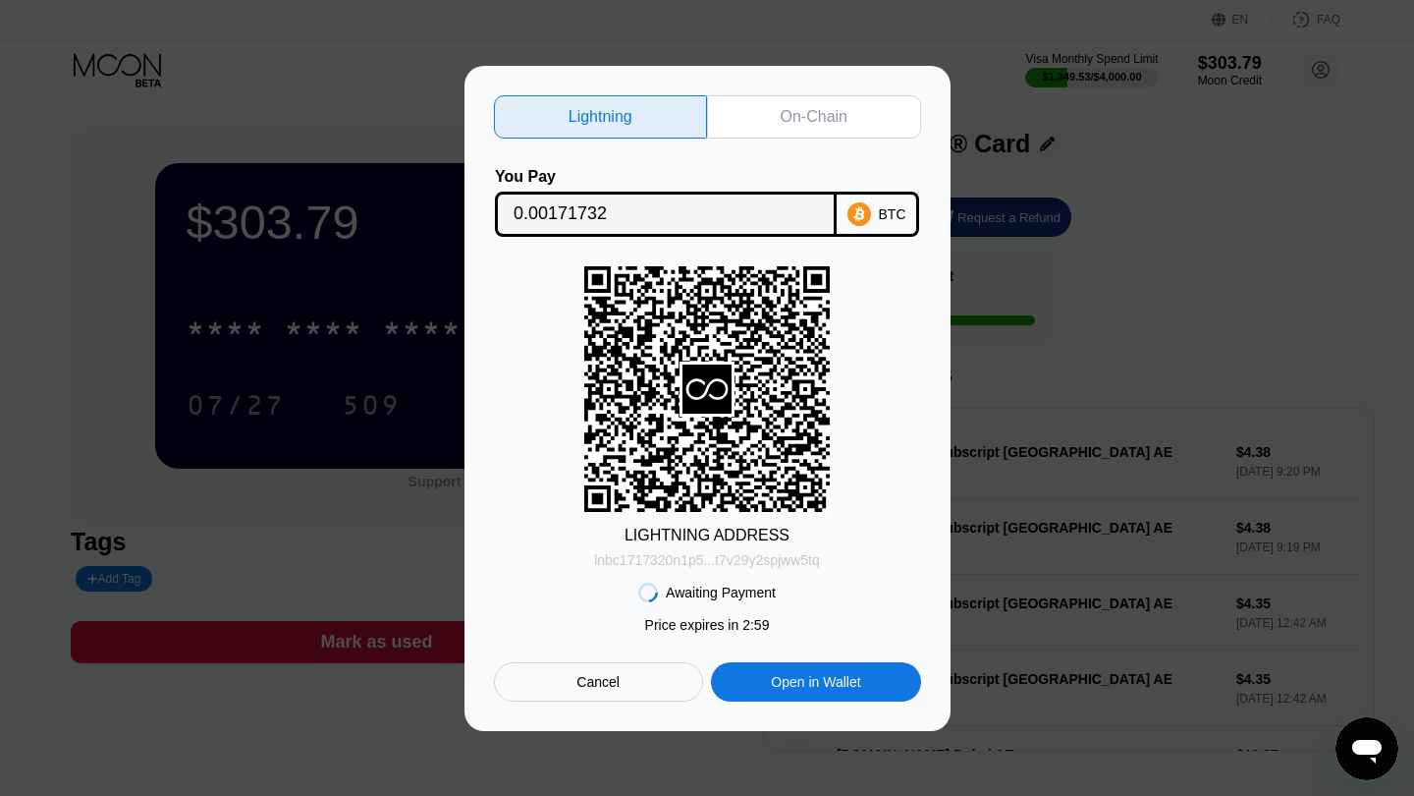
click at [754, 560] on div "lnbc1717320n1p5...t7v29y2spjww5tq" at bounding box center [707, 560] width 226 height 16
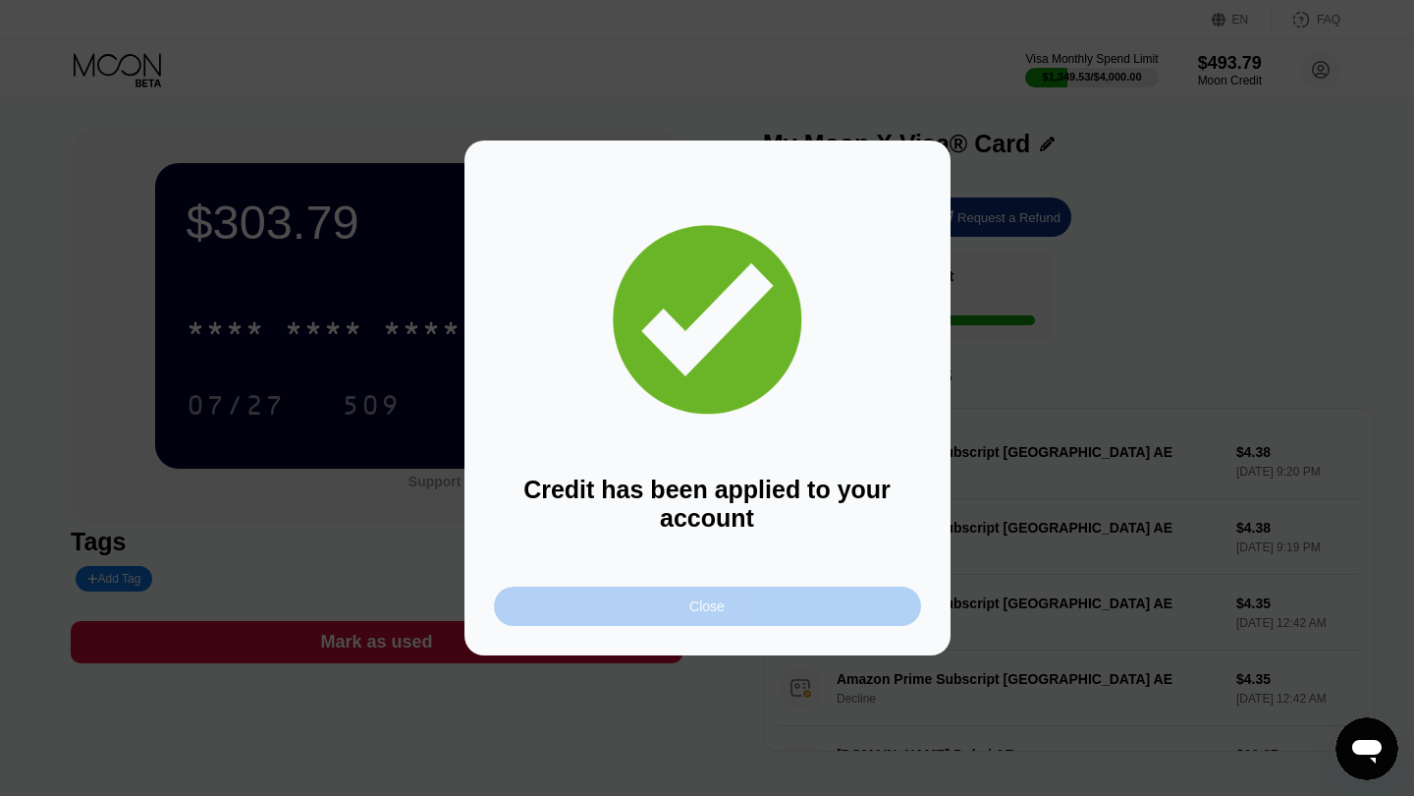
click at [696, 614] on div "Close" at bounding box center [707, 606] width 35 height 16
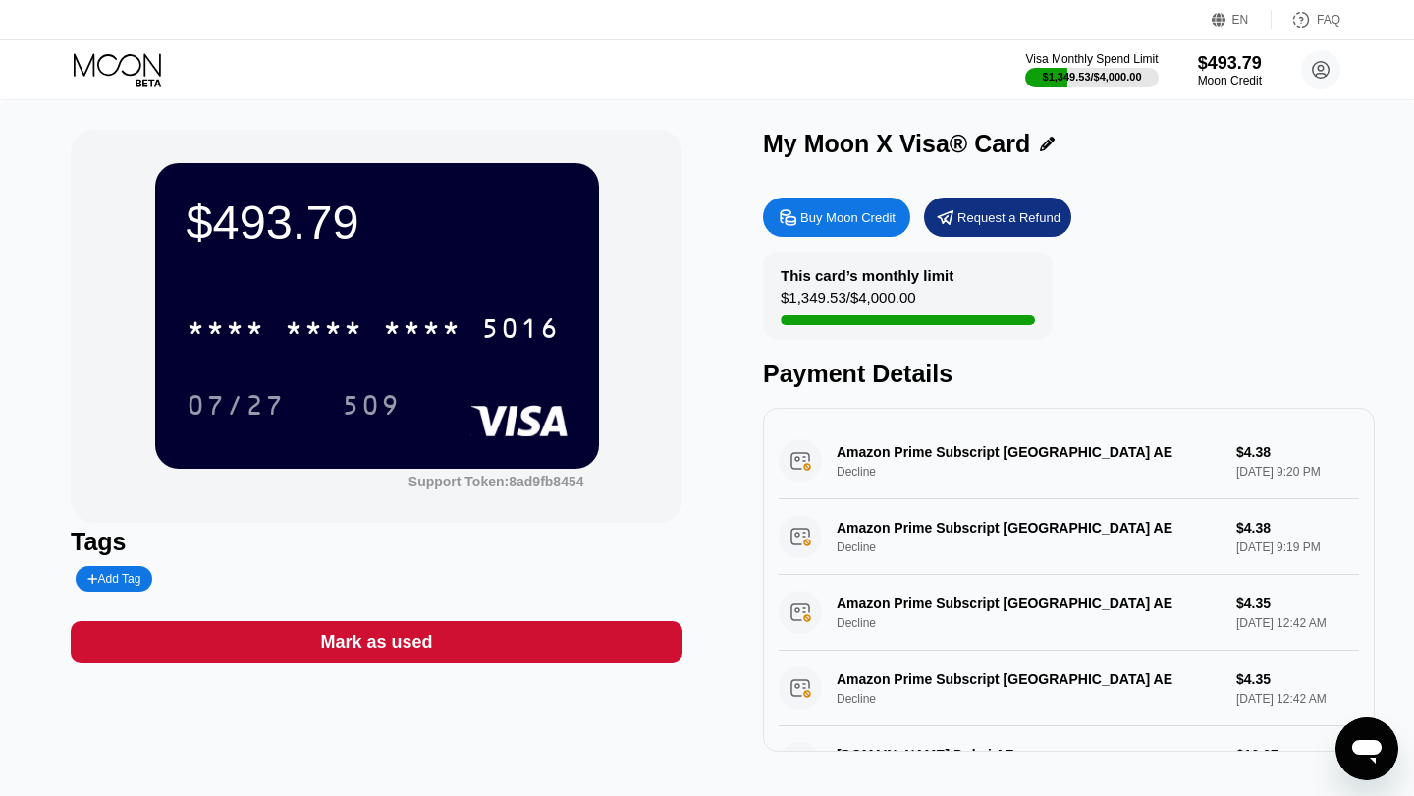
click at [849, 222] on div "Buy Moon Credit" at bounding box center [848, 217] width 95 height 17
type input "0"
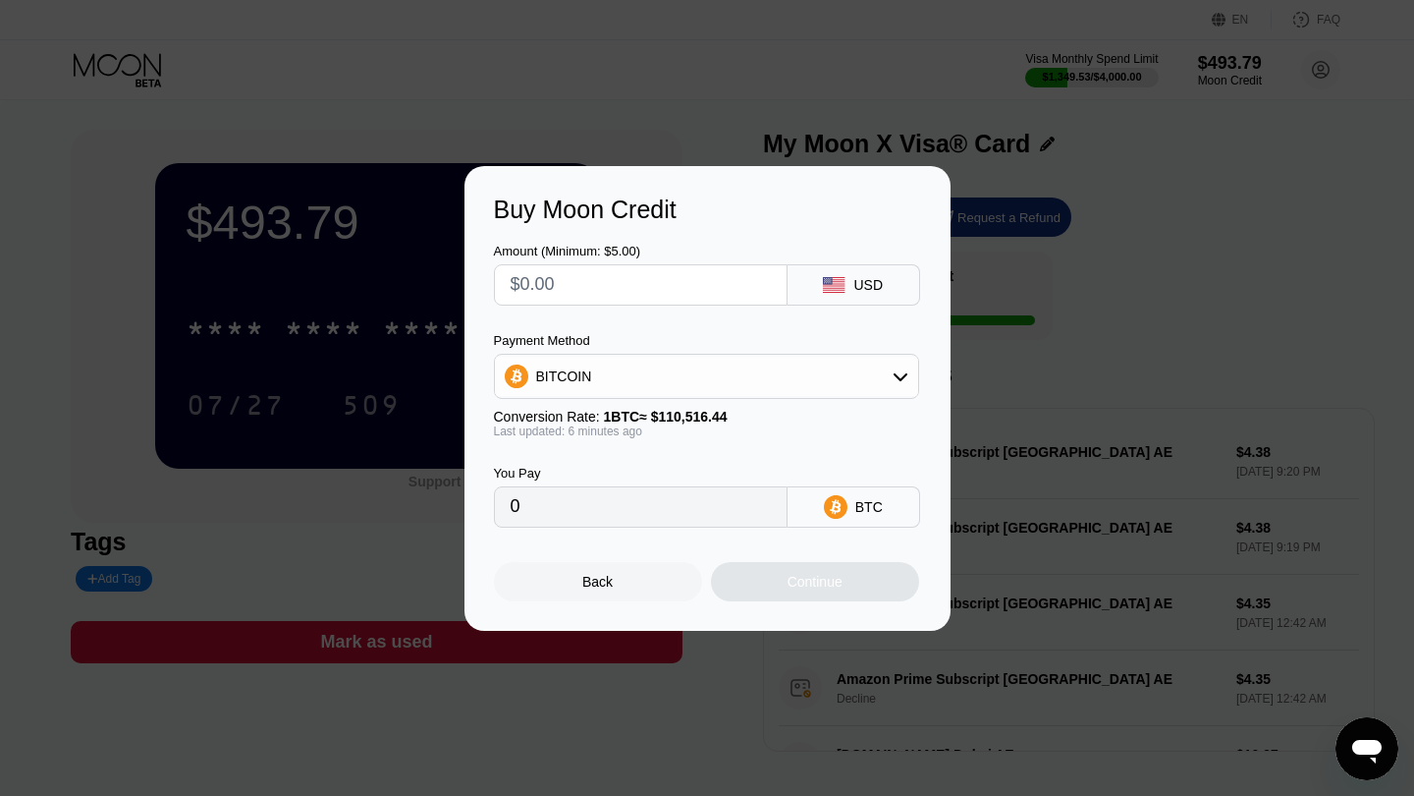
click at [687, 307] on div "Amount (Minimum: $5.00) USD Payment Method BITCOIN Conversion Rate: 1 BTC ≈ $11…" at bounding box center [707, 376] width 427 height 304
click at [687, 300] on input "text" at bounding box center [641, 284] width 260 height 39
type input "$1"
type input "0.00000907"
type input "$10"
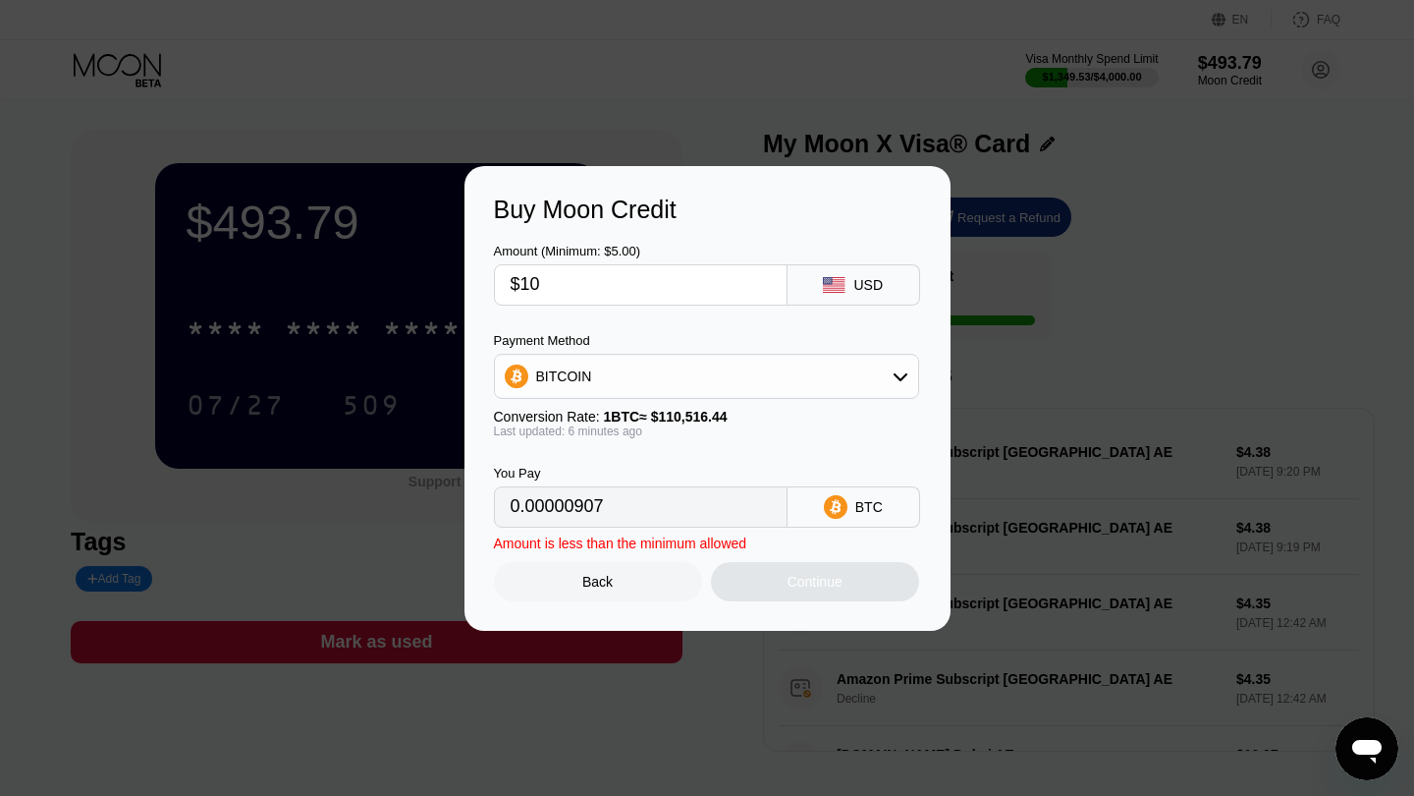
type input "0.00009062"
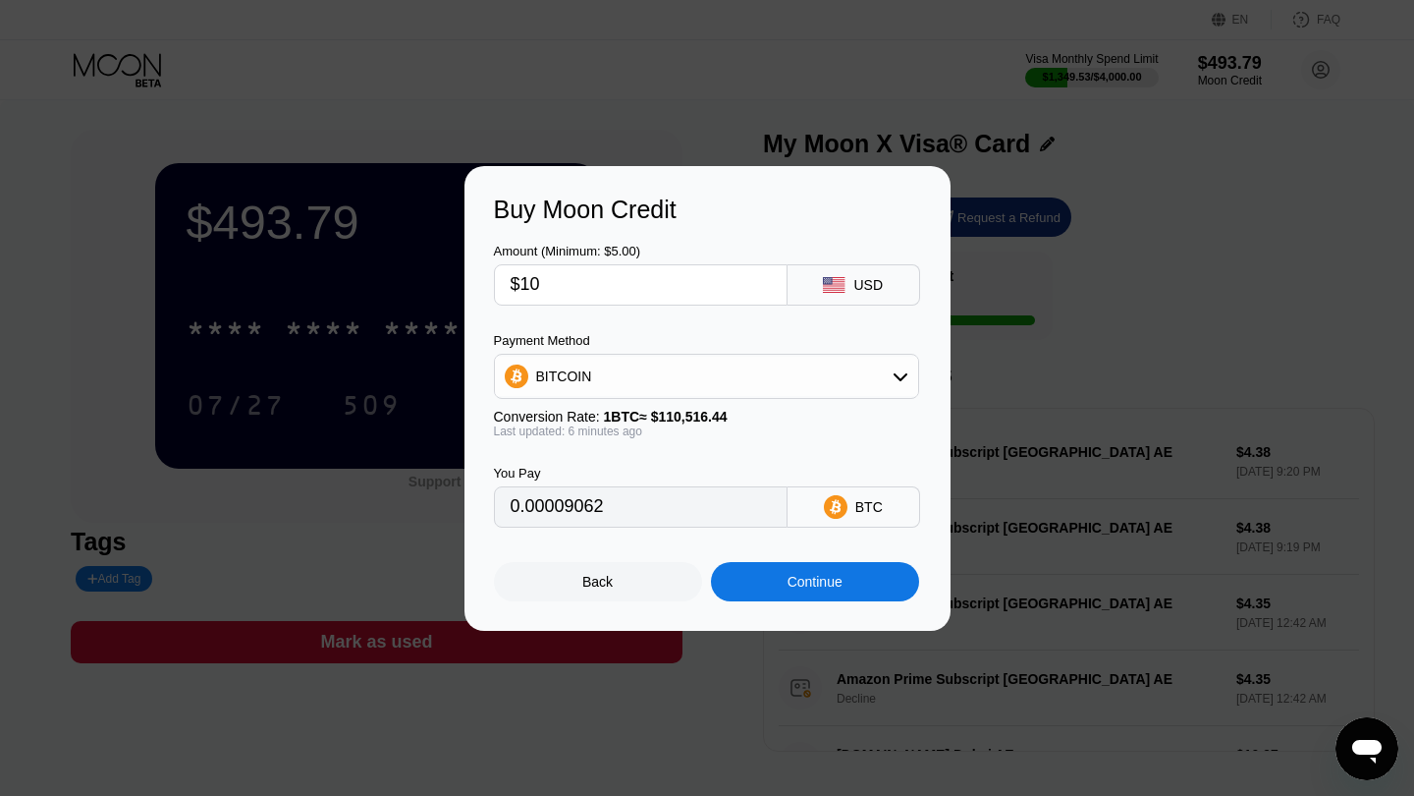
type input "$100"
type input "0.00090614"
type input "$100"
click at [728, 595] on div "Continue" at bounding box center [815, 581] width 208 height 39
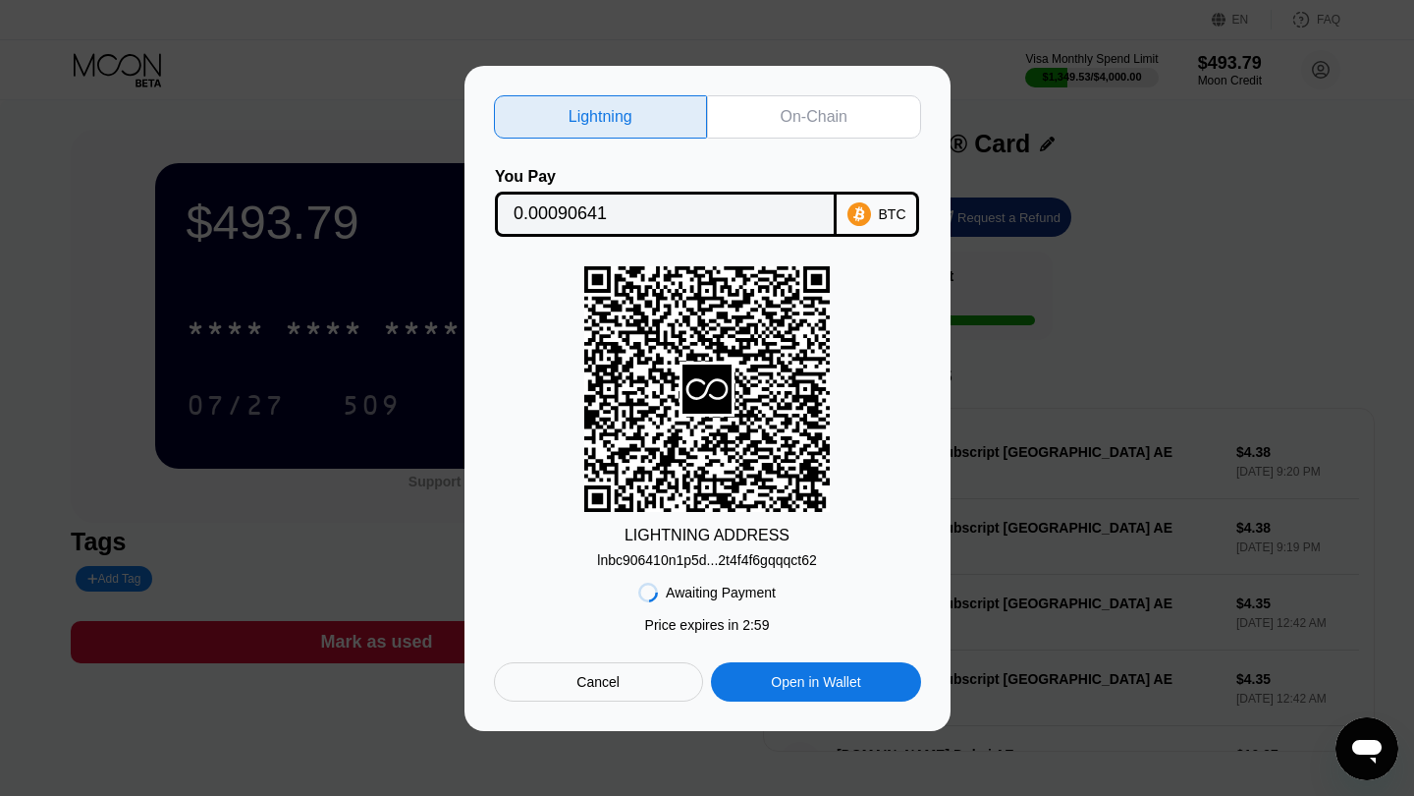
click at [730, 564] on div "lnbc906410n1p5d...2t4f4f6gqqqct62" at bounding box center [706, 560] width 219 height 16
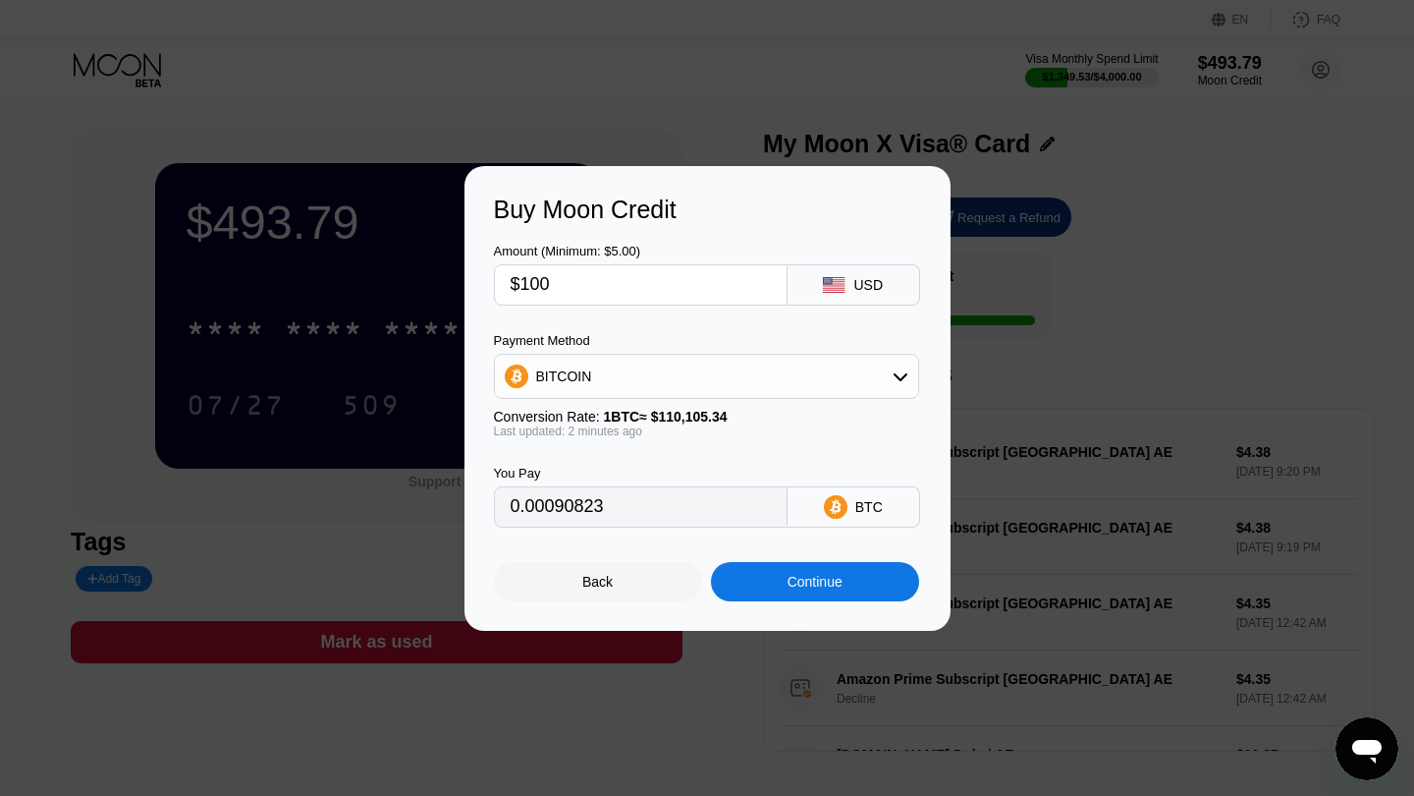
type input "0.00090682"
